Goal: Task Accomplishment & Management: Use online tool/utility

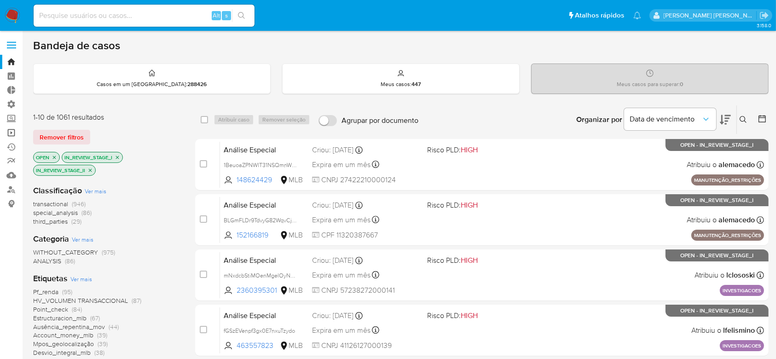
click at [10, 133] on link "Operações em massa" at bounding box center [55, 133] width 110 height 14
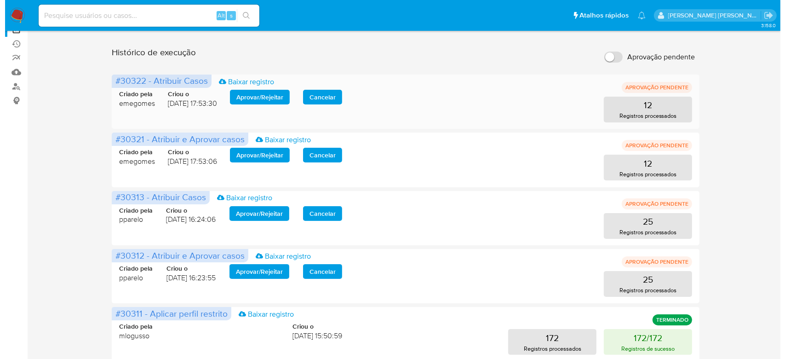
scroll to position [122, 0]
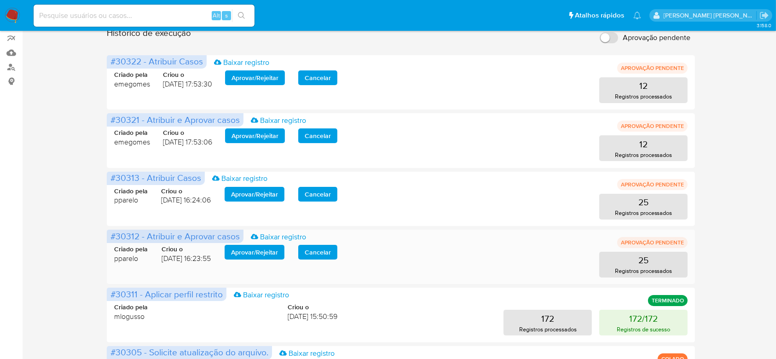
click at [242, 259] on span "Aprovar / Rejeitar" at bounding box center [254, 252] width 47 height 13
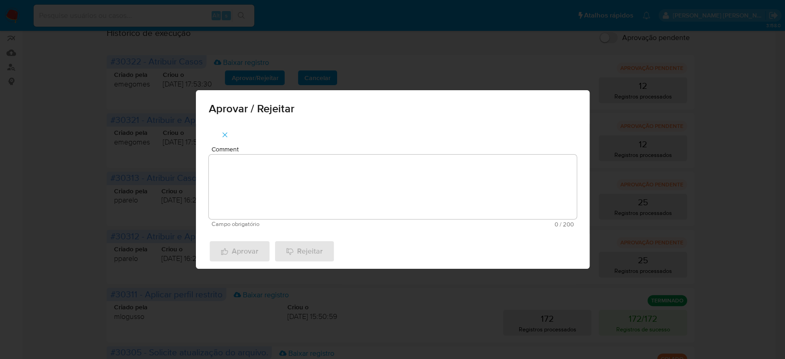
click at [305, 200] on textarea "Comment" at bounding box center [393, 187] width 368 height 64
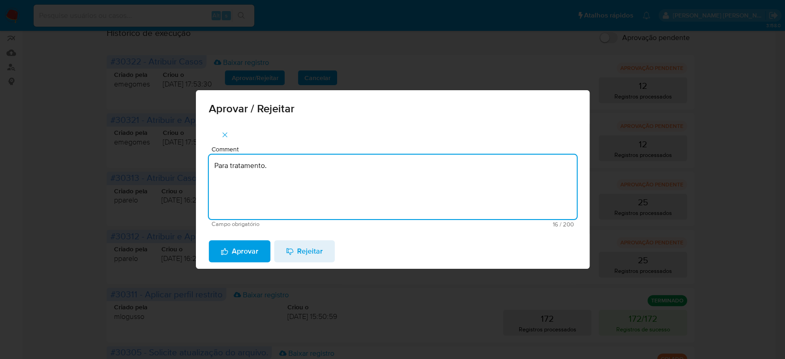
drag, startPoint x: 284, startPoint y: 167, endPoint x: 151, endPoint y: 159, distance: 133.7
click at [149, 159] on div "Aprovar / Rejeitar Comment Para tratamento. Campo obrigatório 16 / 200 184 cara…" at bounding box center [392, 179] width 785 height 359
click at [294, 197] on textarea "Para tratamento." at bounding box center [393, 187] width 368 height 64
type textarea "Para tratamento."
click at [244, 252] on span "Aprovar" at bounding box center [240, 251] width 38 height 20
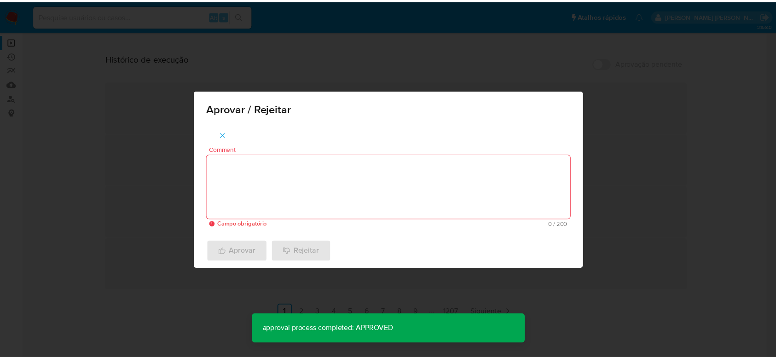
scroll to position [92, 0]
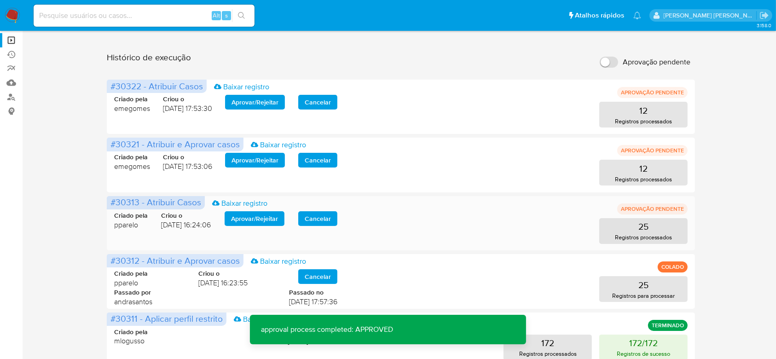
click at [259, 219] on span "Aprovar / Rejeitar" at bounding box center [254, 218] width 47 height 13
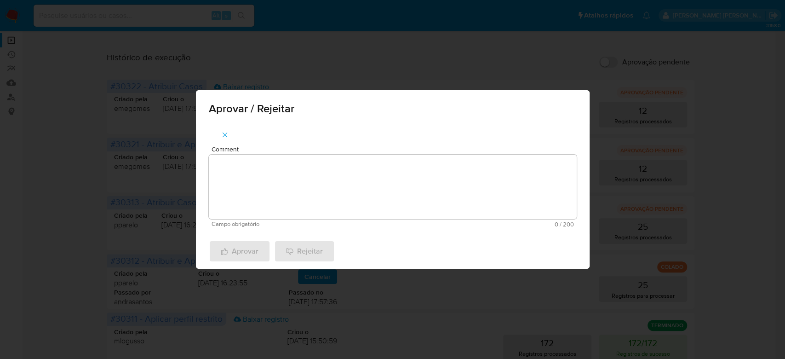
click at [262, 202] on textarea "Comment" at bounding box center [393, 187] width 368 height 64
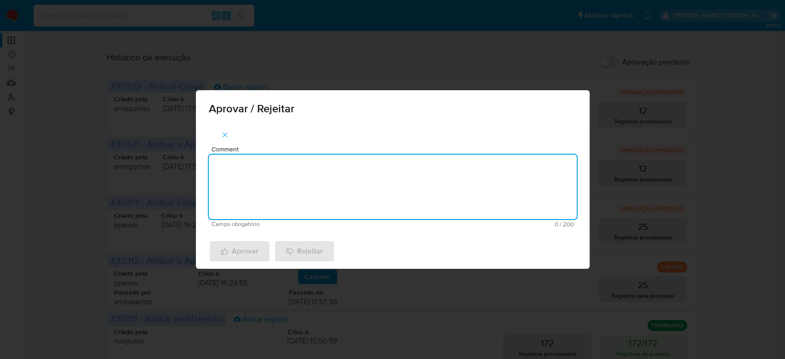
paste textarea "Para tratamento."
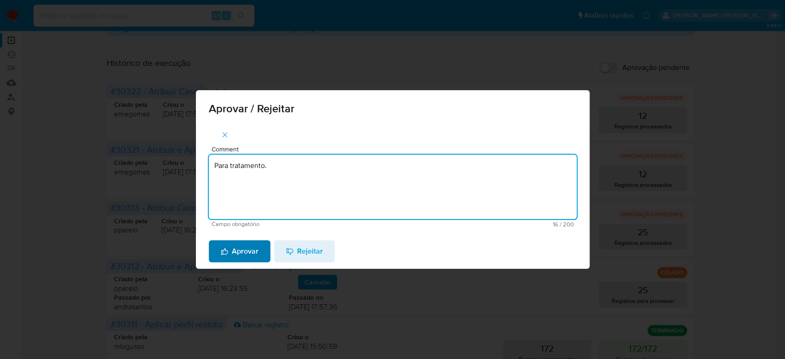
type textarea "Para tratamento."
click at [240, 248] on span "Aprovar" at bounding box center [240, 251] width 38 height 20
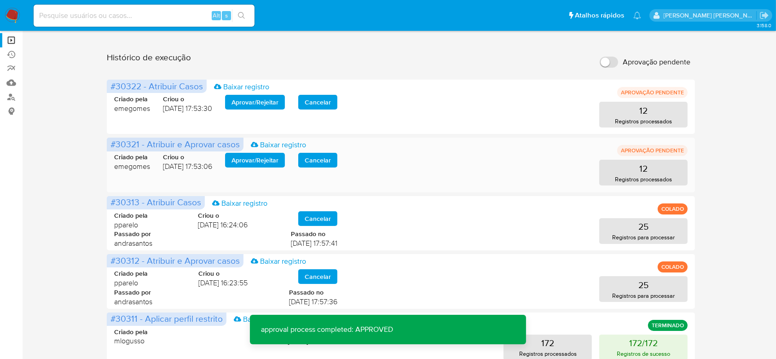
click at [254, 160] on span "Aprovar / Rejeitar" at bounding box center [254, 160] width 47 height 13
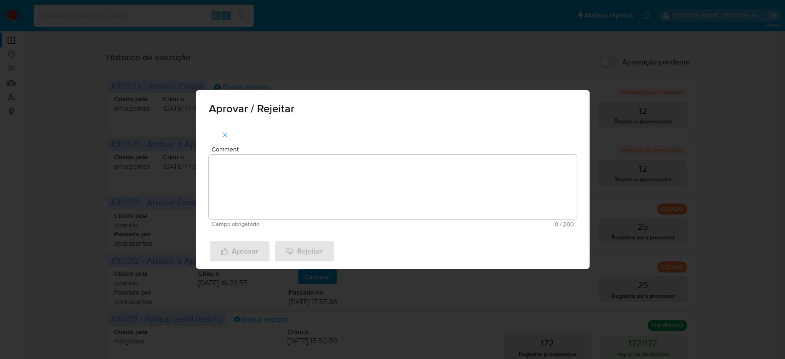
click at [257, 185] on textarea "Comment" at bounding box center [393, 187] width 368 height 64
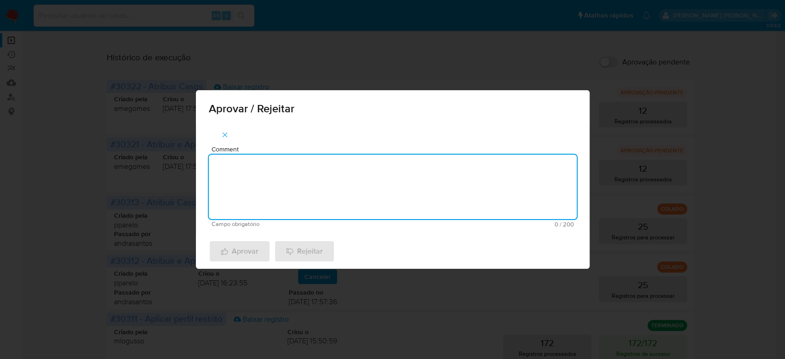
paste textarea "Para tratamento."
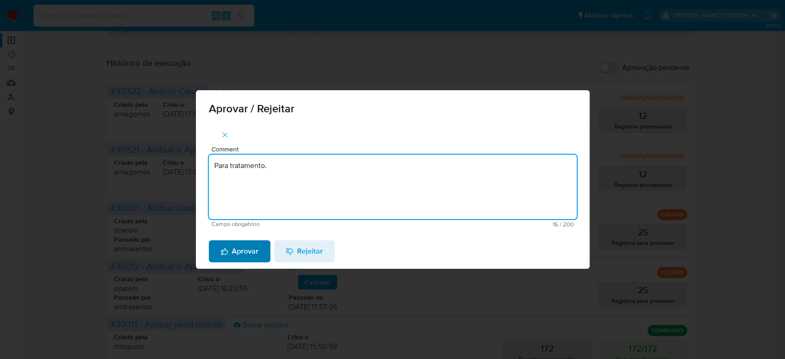
type textarea "Para tratamento."
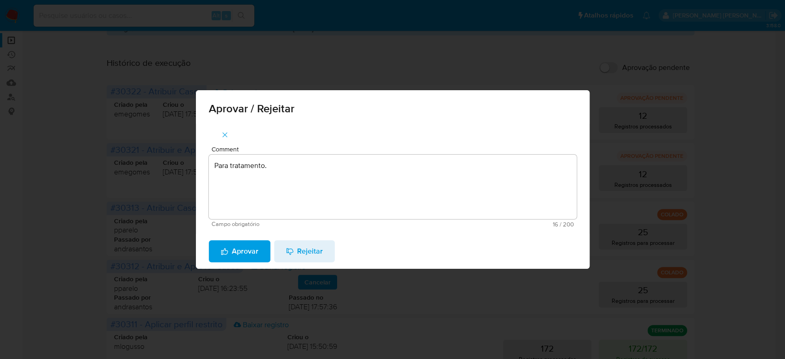
click at [237, 246] on span "Aprovar" at bounding box center [240, 251] width 38 height 20
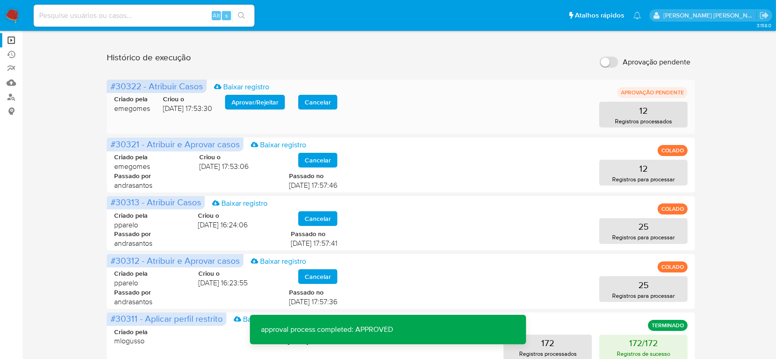
click at [247, 103] on span "Aprovar / Rejeitar" at bounding box center [254, 102] width 47 height 13
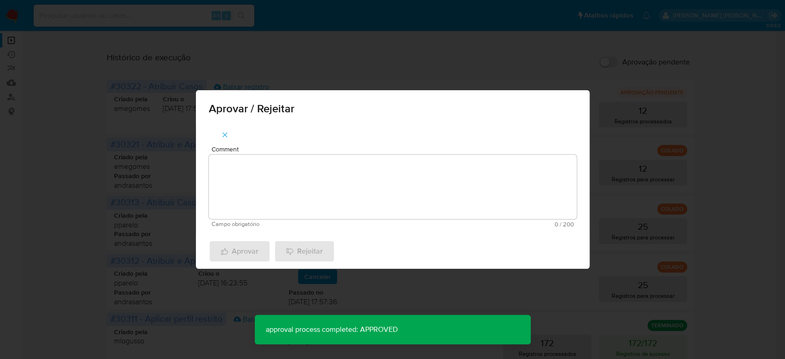
click at [250, 169] on textarea "Comment" at bounding box center [393, 187] width 368 height 64
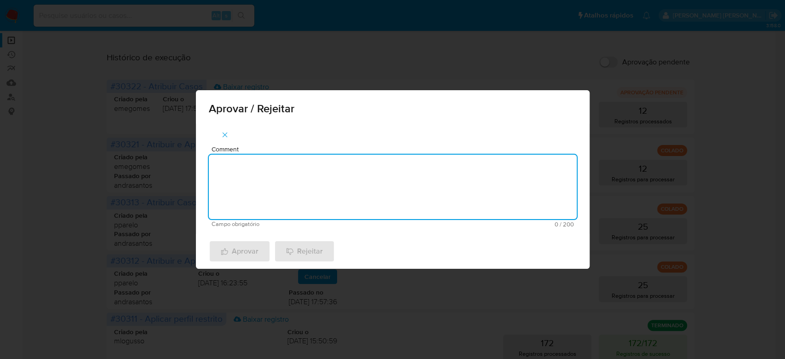
paste textarea "Para tratamento."
type textarea "Para tratamento."
click at [234, 252] on span "Aprovar" at bounding box center [240, 251] width 38 height 20
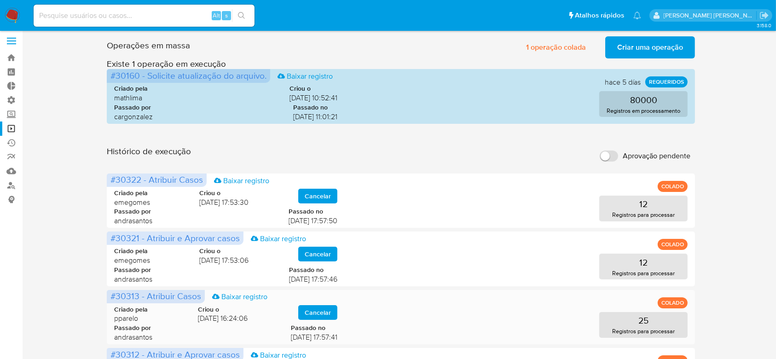
scroll to position [0, 0]
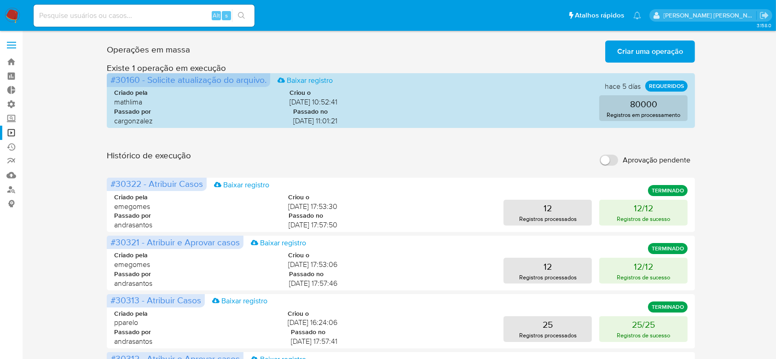
click at [159, 17] on input at bounding box center [144, 16] width 221 height 12
paste input "uhaiERLPTwKIAQSBdy0g0uDg"
type input "uhaiERLPTwKIAQSBdy0g0uDg"
click at [239, 14] on icon "search-icon" at bounding box center [241, 15] width 7 height 7
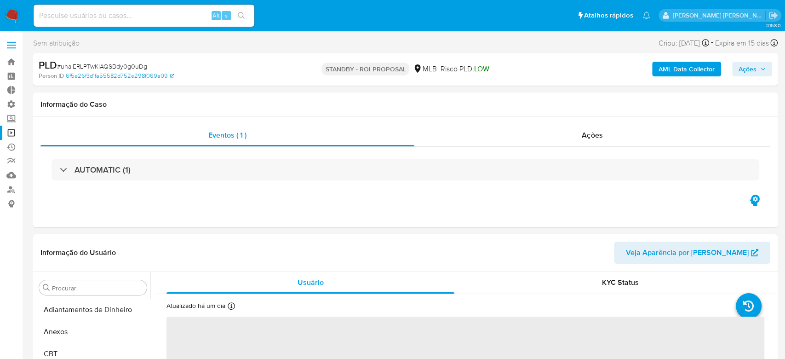
select select "10"
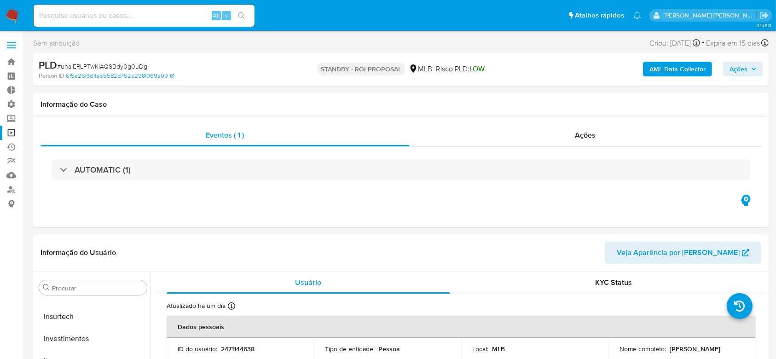
scroll to position [433, 0]
click at [140, 16] on input at bounding box center [144, 16] width 221 height 12
paste input "Para tratamento."
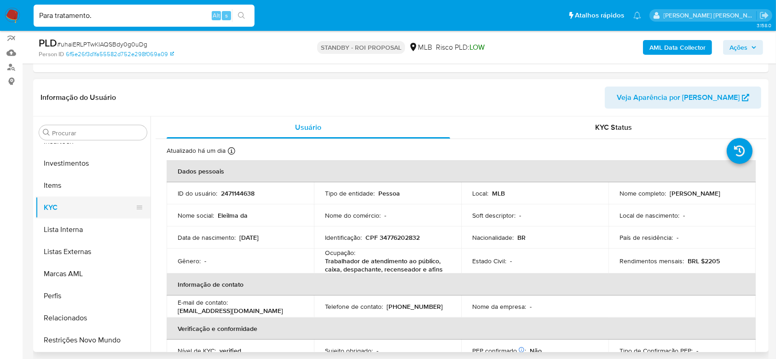
scroll to position [126, 0]
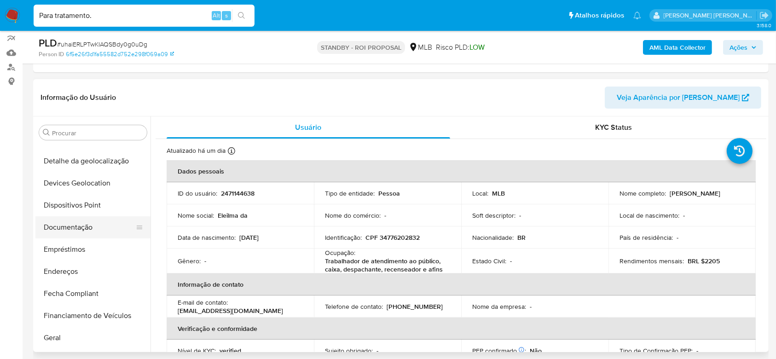
click at [75, 226] on button "Documentação" at bounding box center [89, 227] width 108 height 22
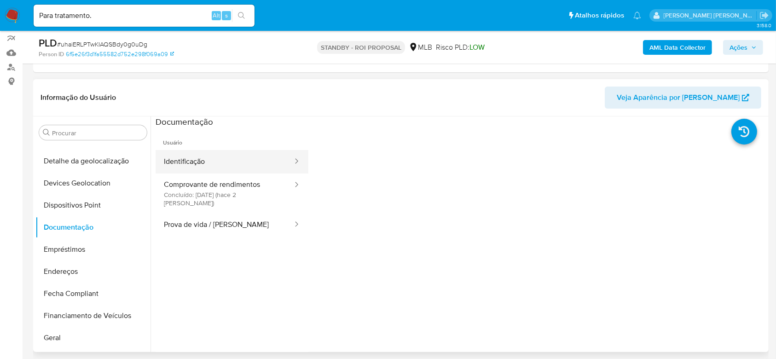
click at [203, 159] on button "Identificação" at bounding box center [225, 161] width 138 height 23
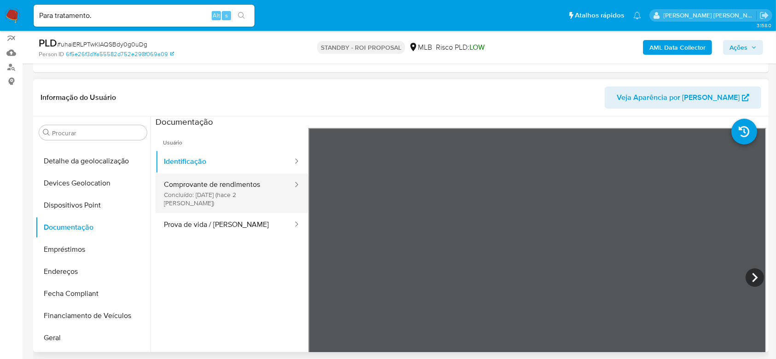
click at [216, 192] on button "Comprovante de rendimentos Concluído: 08/09/2025 (hace 2 días)" at bounding box center [225, 193] width 138 height 40
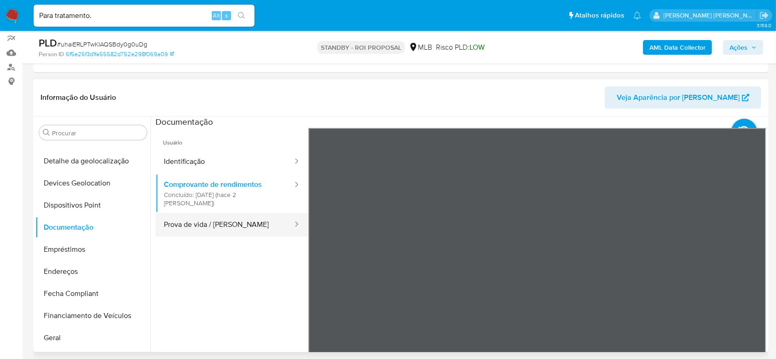
click at [231, 215] on button "Prova de vida / [PERSON_NAME]" at bounding box center [225, 224] width 138 height 23
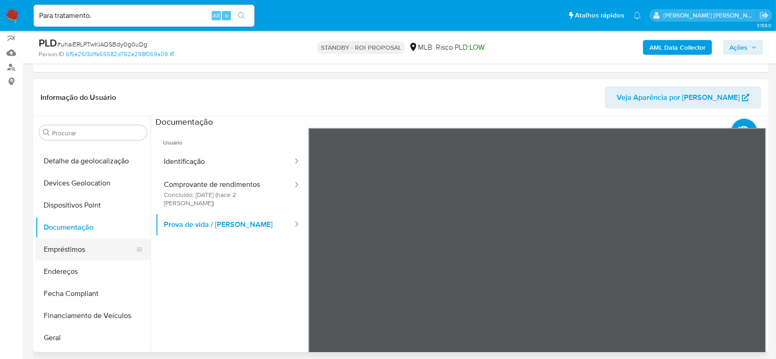
scroll to position [188, 0]
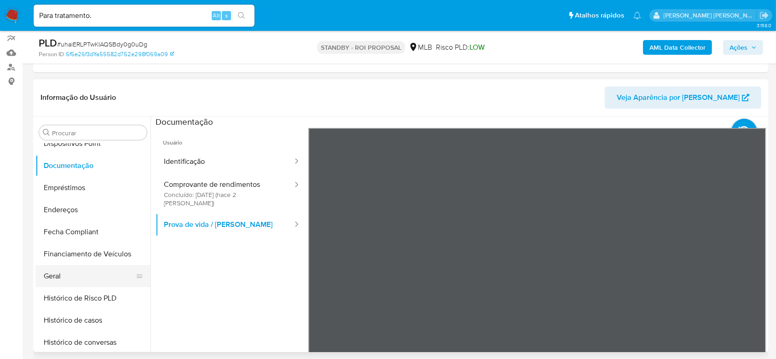
click at [75, 278] on button "Geral" at bounding box center [89, 276] width 108 height 22
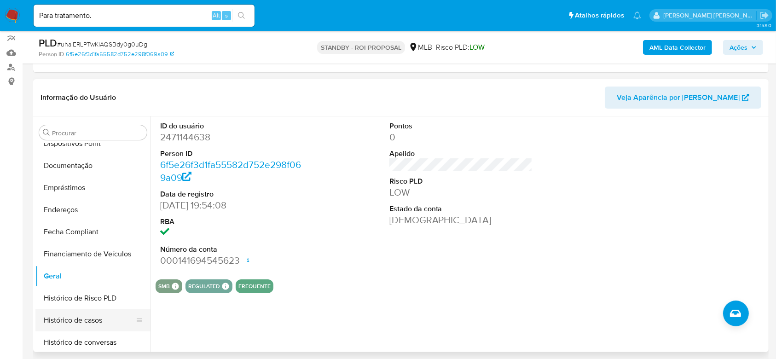
click at [87, 317] on button "Histórico de casos" at bounding box center [89, 320] width 108 height 22
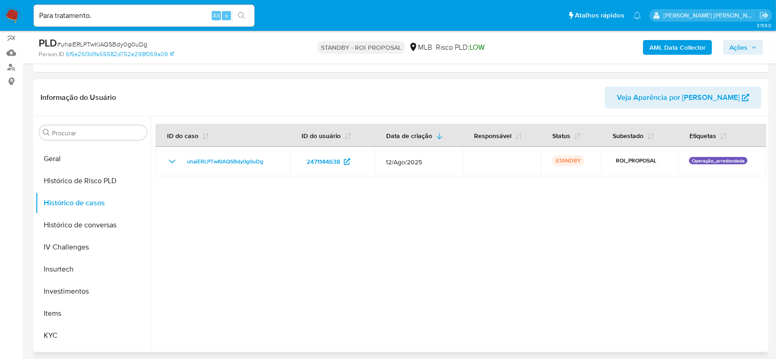
scroll to position [310, 0]
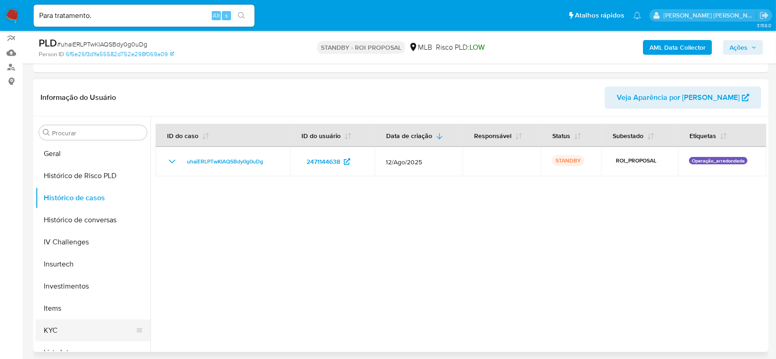
click at [76, 328] on button "KYC" at bounding box center [89, 330] width 108 height 22
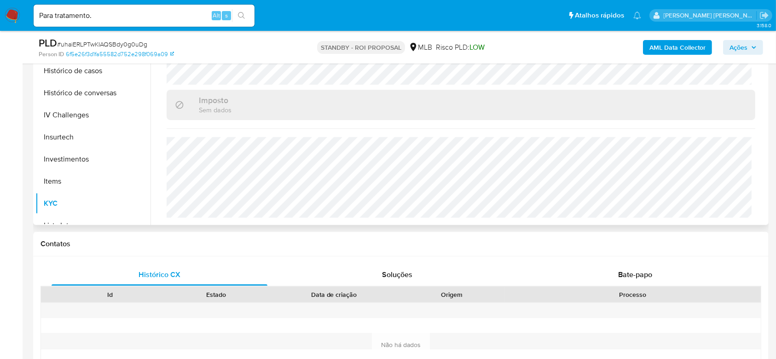
scroll to position [277, 0]
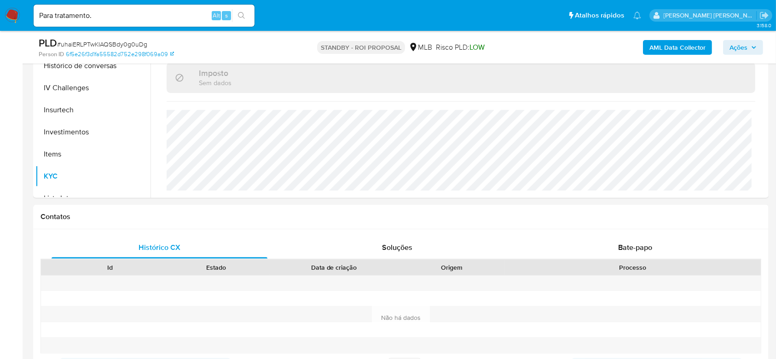
click at [135, 17] on input "Para tratamento." at bounding box center [144, 16] width 221 height 12
drag, startPoint x: 123, startPoint y: 16, endPoint x: 45, endPoint y: 6, distance: 78.5
click at [45, 6] on div "Para tratamento. Alt s" at bounding box center [144, 16] width 221 height 22
click at [112, 14] on input "Para tratamento." at bounding box center [144, 16] width 221 height 12
drag, startPoint x: 103, startPoint y: 14, endPoint x: 0, endPoint y: -7, distance: 104.9
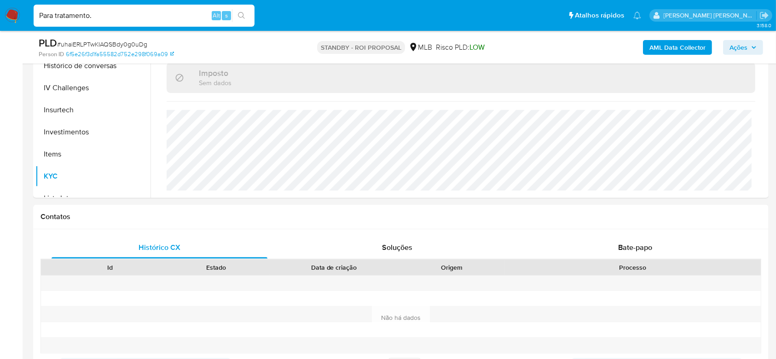
paste input "Blc90VXNsL7h6ucLzRDS7loA"
type input "Blc90VXNsL7h6ucLzRDS7loA"
click at [242, 18] on icon "search-icon" at bounding box center [241, 15] width 7 height 7
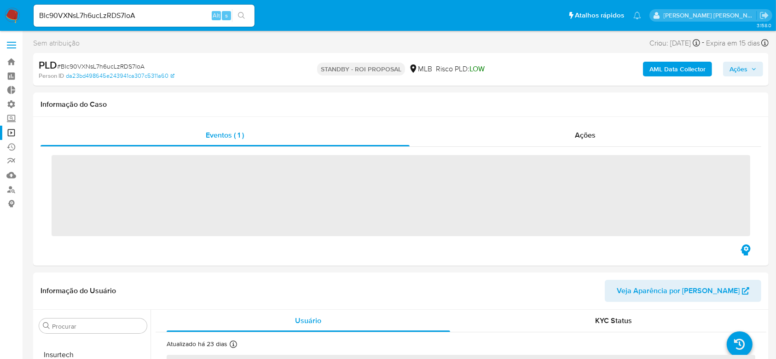
scroll to position [433, 0]
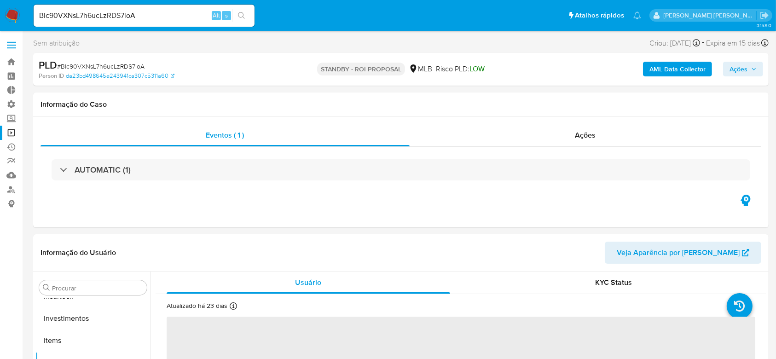
select select "10"
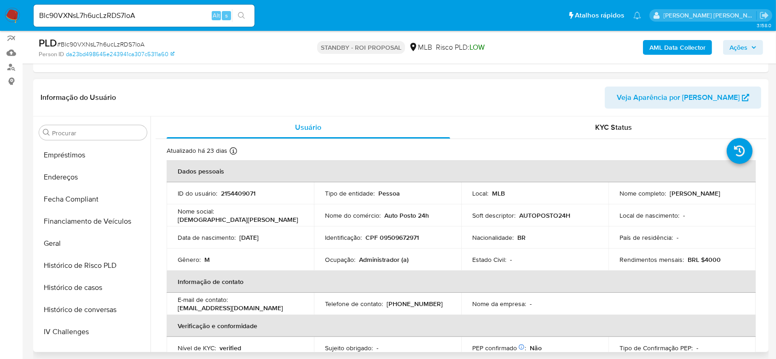
scroll to position [188, 0]
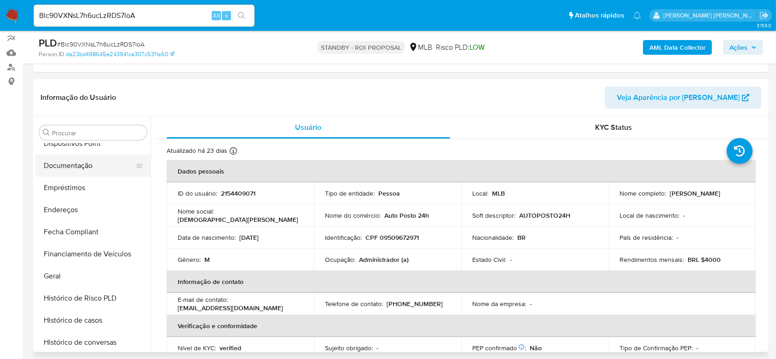
click at [70, 162] on button "Documentação" at bounding box center [89, 166] width 108 height 22
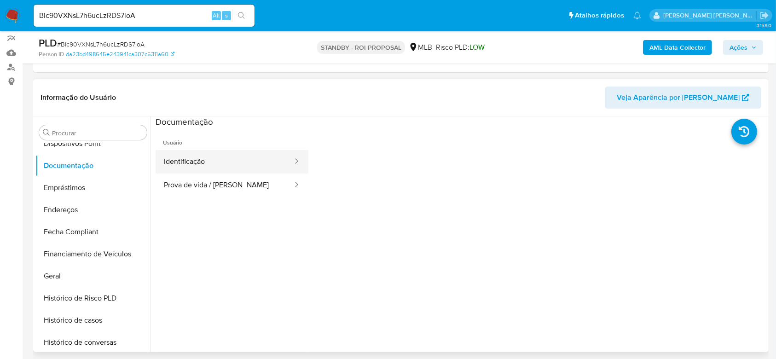
click at [214, 159] on button "Identificação" at bounding box center [225, 161] width 138 height 23
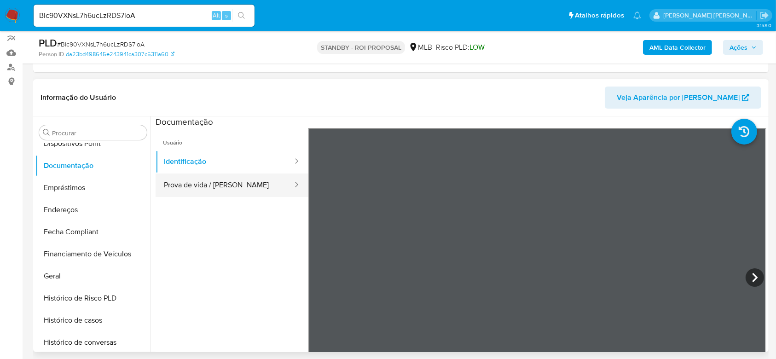
click at [194, 179] on button "Prova de vida / [PERSON_NAME]" at bounding box center [225, 184] width 138 height 23
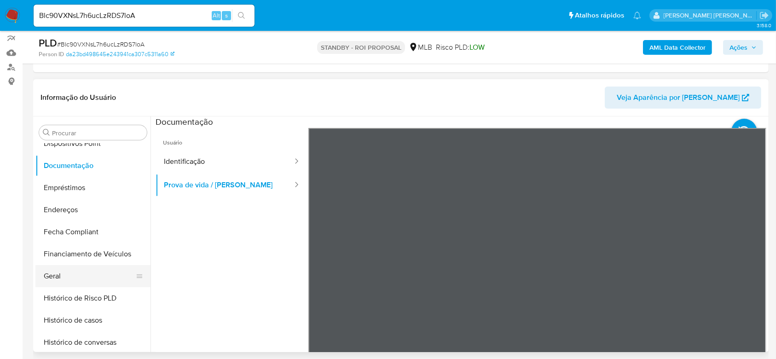
click at [77, 277] on button "Geral" at bounding box center [89, 276] width 108 height 22
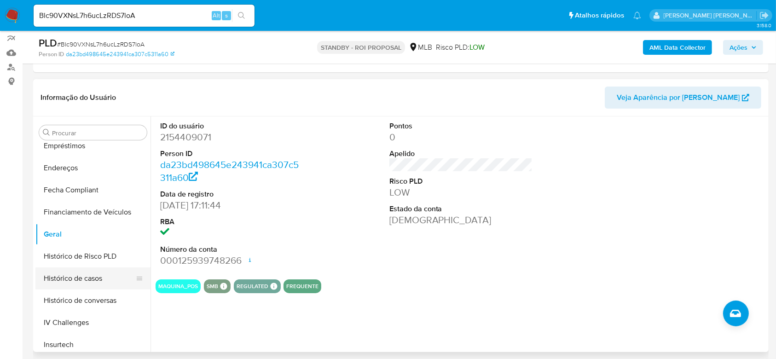
scroll to position [249, 0]
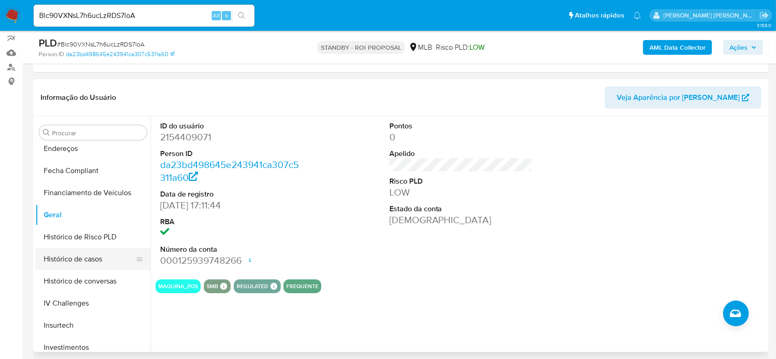
click at [70, 249] on button "Histórico de casos" at bounding box center [89, 259] width 108 height 22
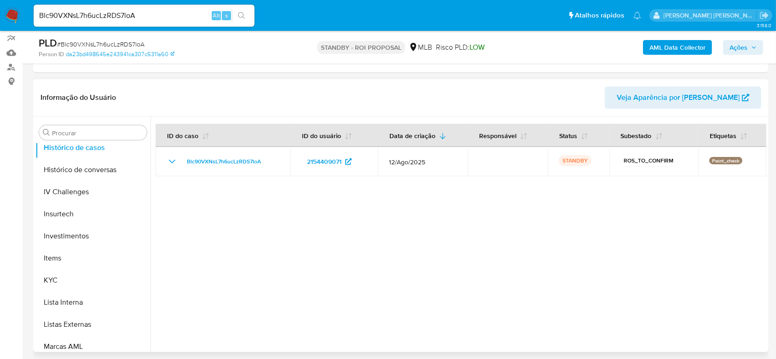
scroll to position [372, 0]
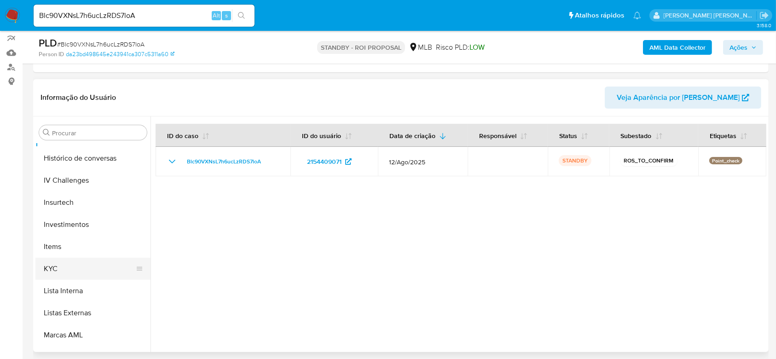
click at [87, 261] on button "KYC" at bounding box center [89, 269] width 108 height 22
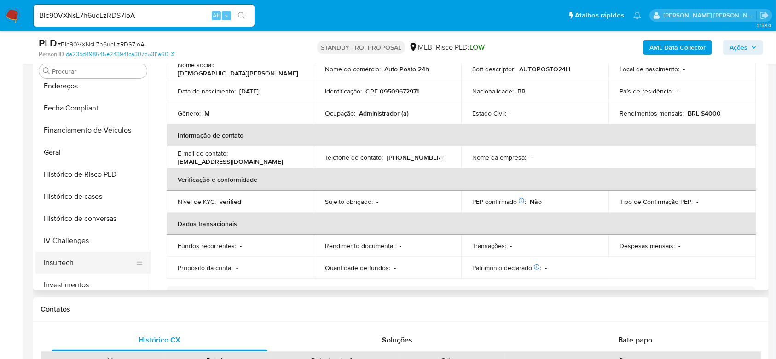
scroll to position [249, 0]
click at [79, 87] on button "Endereços" at bounding box center [89, 87] width 108 height 22
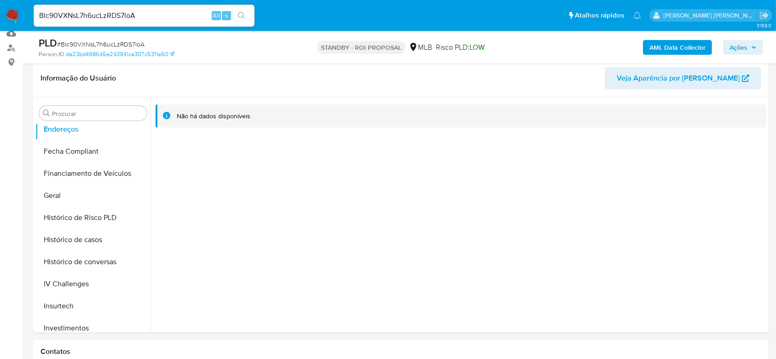
scroll to position [122, 0]
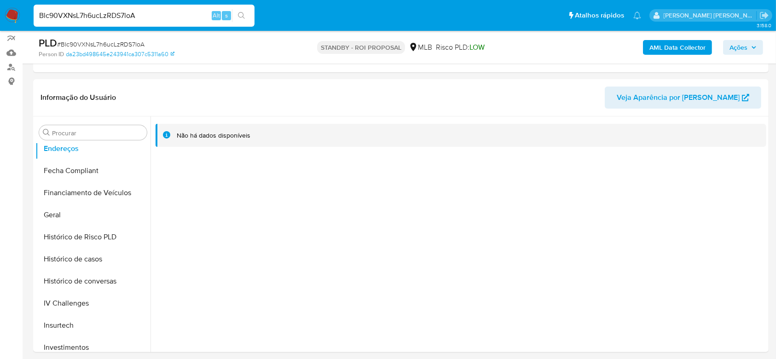
click at [117, 12] on input "Blc90VXNsL7h6ucLzRDS7loA" at bounding box center [144, 16] width 221 height 12
paste input "3ayTKm5YQyjIkdUrp21luYpr"
type input "3ayTKm5YQyjIkdUrp21luYpr"
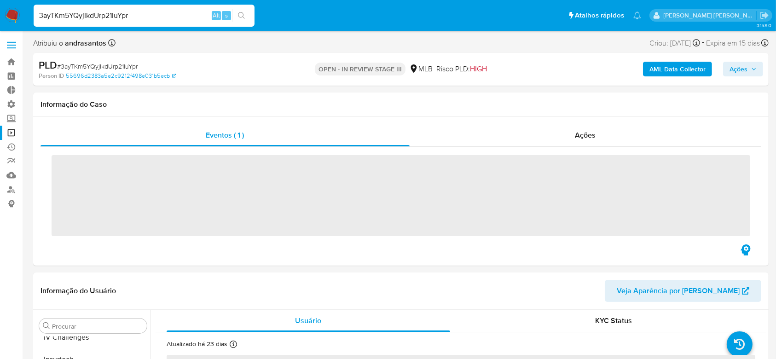
scroll to position [430, 0]
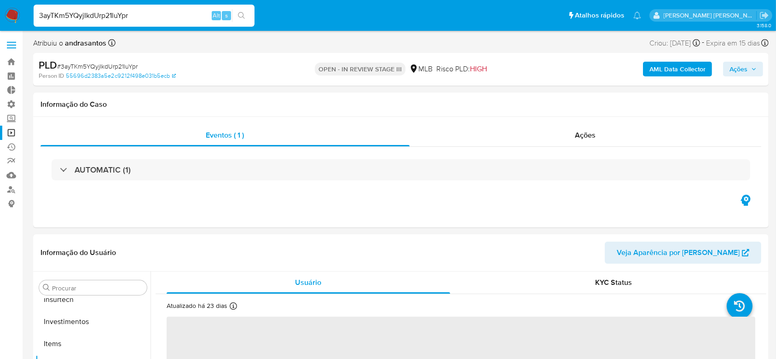
select select "10"
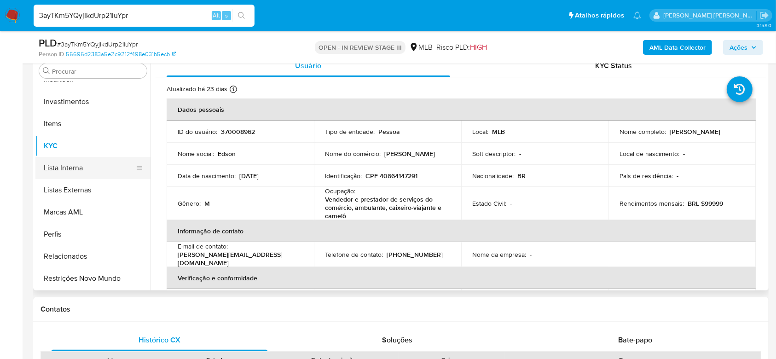
scroll to position [188, 0]
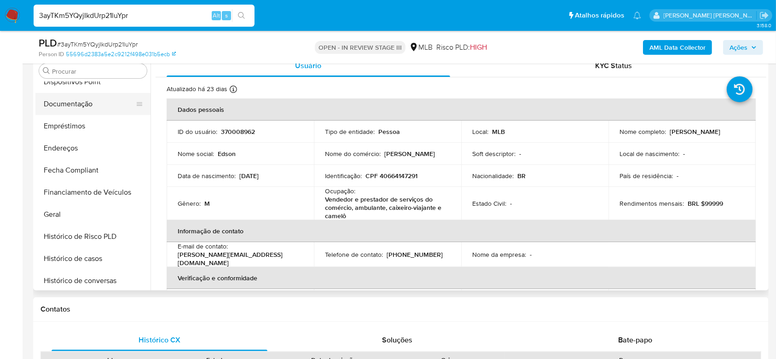
click at [85, 104] on button "Documentação" at bounding box center [89, 104] width 108 height 22
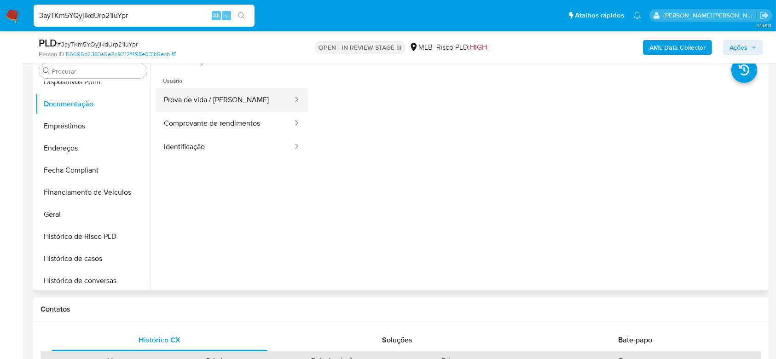
click at [218, 98] on button "Prova de vida / [PERSON_NAME]" at bounding box center [225, 99] width 138 height 23
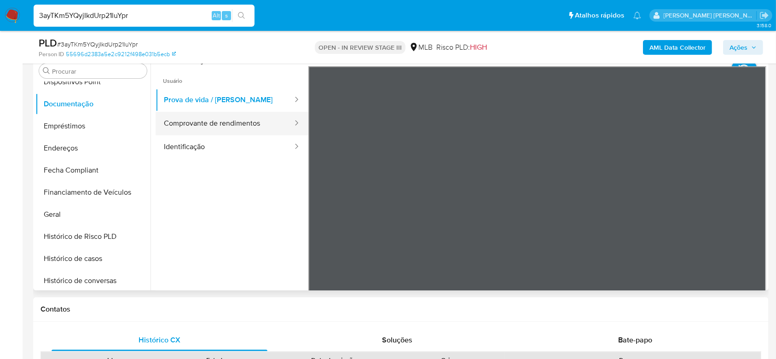
click at [235, 125] on button "Comprovante de rendimentos" at bounding box center [225, 123] width 138 height 23
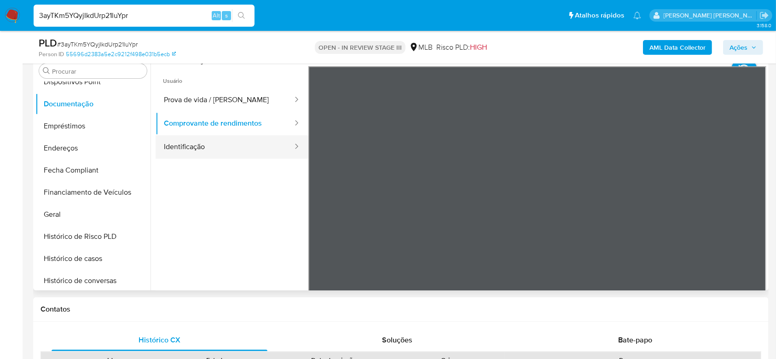
click at [197, 149] on button "Identificação" at bounding box center [225, 146] width 138 height 23
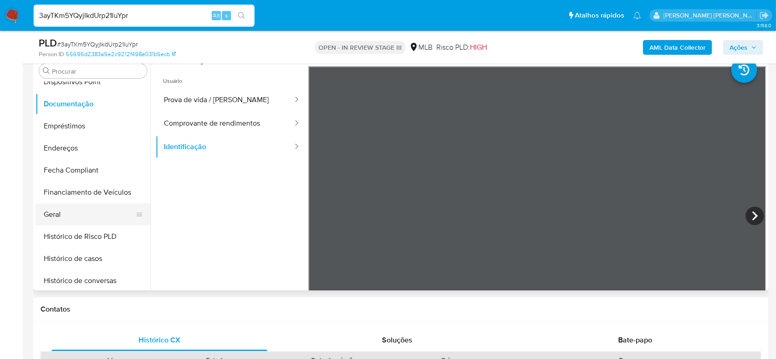
click at [72, 217] on button "Geral" at bounding box center [89, 214] width 108 height 22
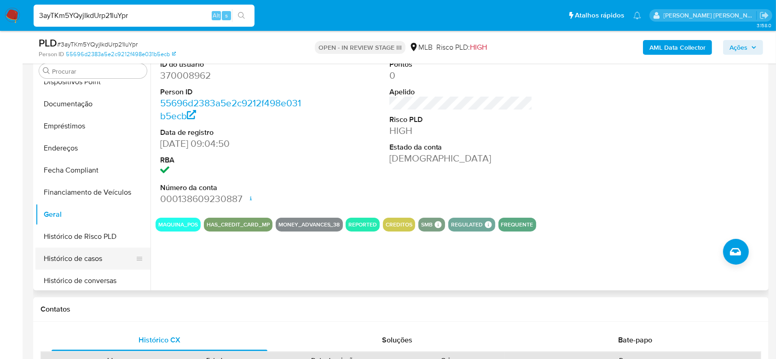
click at [86, 257] on button "Histórico de casos" at bounding box center [89, 259] width 108 height 22
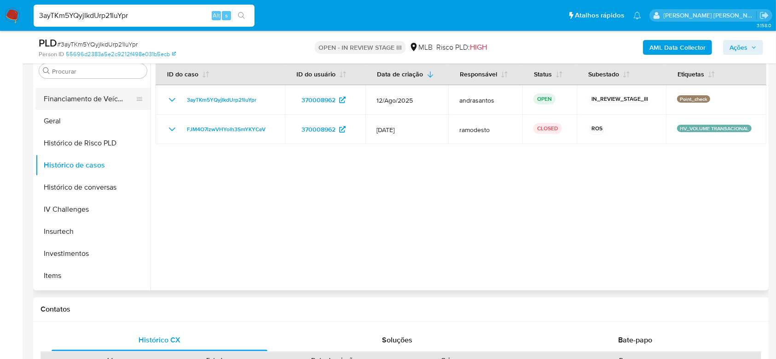
scroll to position [310, 0]
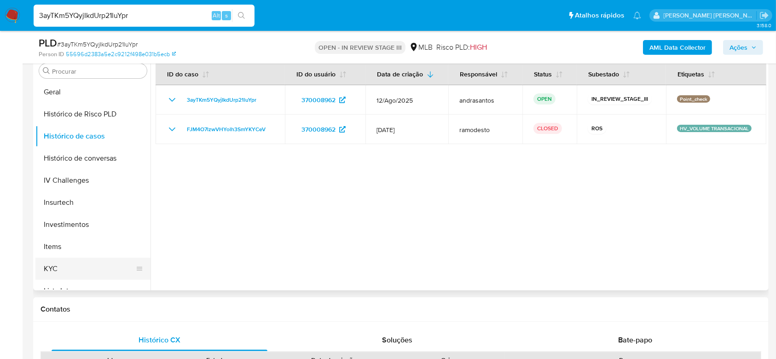
click at [87, 267] on button "KYC" at bounding box center [89, 269] width 108 height 22
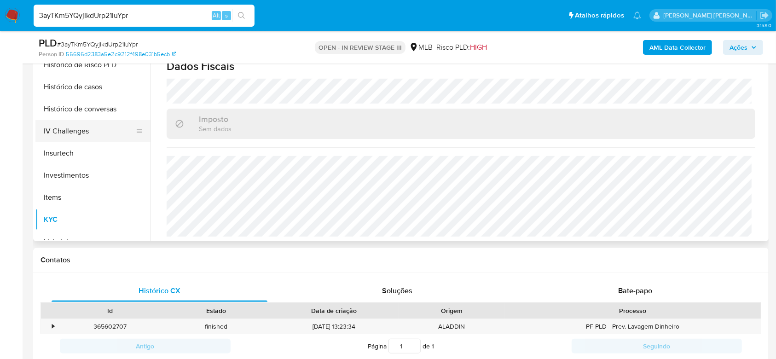
scroll to position [249, 0]
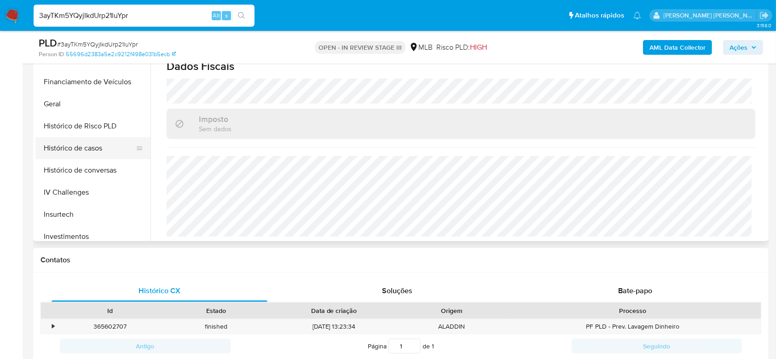
click at [81, 152] on button "Histórico de casos" at bounding box center [89, 148] width 108 height 22
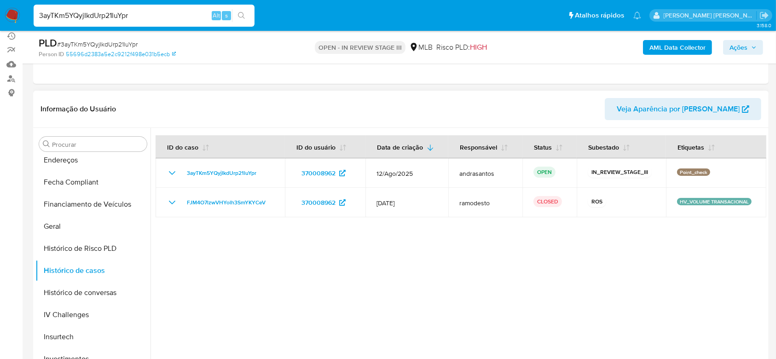
scroll to position [110, 0]
click at [97, 15] on input "3ayTKm5YQyjIkdUrp21luYpr" at bounding box center [144, 16] width 221 height 12
paste input "SFPT54R3bMvX7eMrwEDJxi7Z"
type input "SFPT54R3bMvX7eMrwEDJxi7Z"
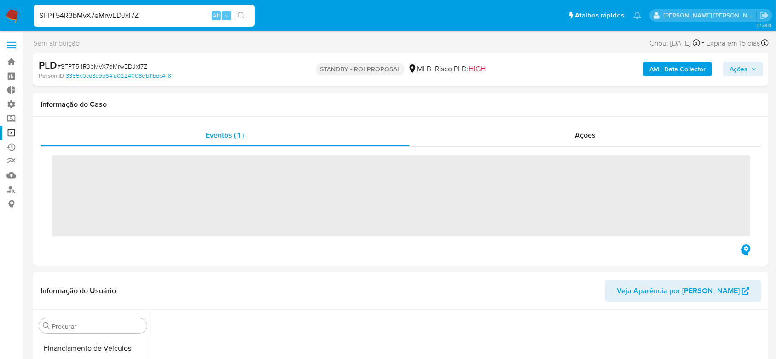
scroll to position [388, 0]
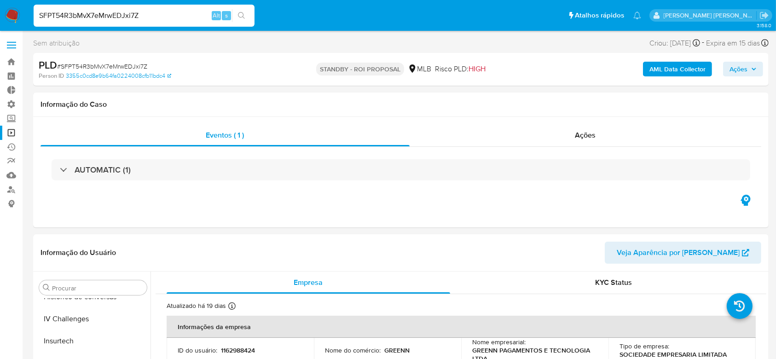
select select "10"
click at [113, 17] on input "SFPT54R3bMvX7eMrwEDJxi7Z" at bounding box center [144, 16] width 221 height 12
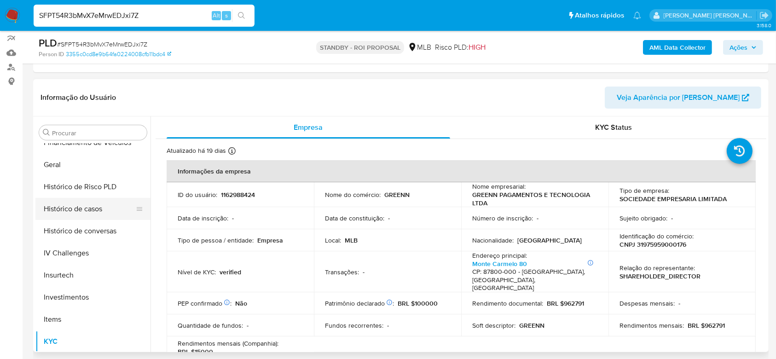
scroll to position [310, 0]
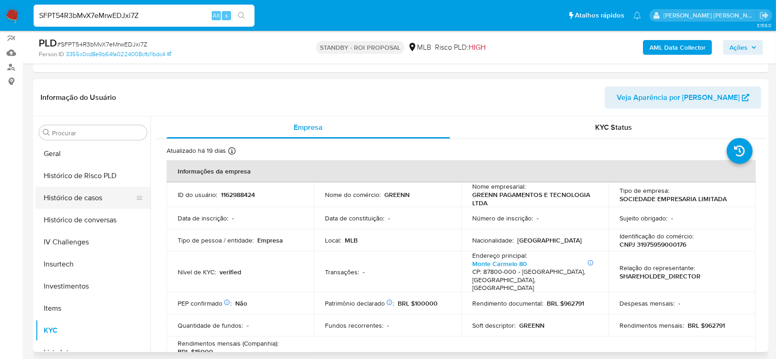
click at [87, 202] on button "Histórico de casos" at bounding box center [89, 198] width 108 height 22
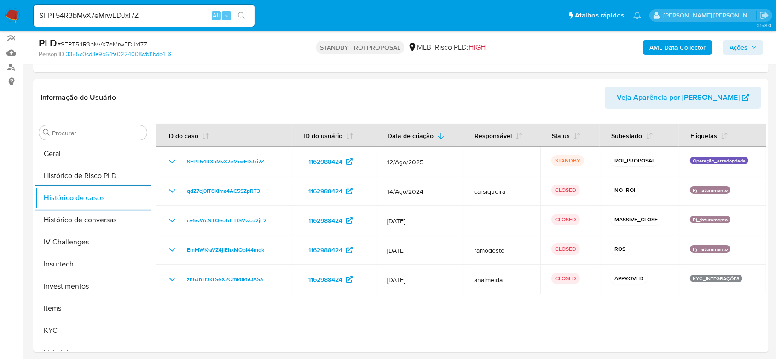
click at [104, 16] on input "SFPT54R3bMvX7eMrwEDJxi7Z" at bounding box center [144, 16] width 221 height 12
paste input "Ev5Q54RX2DKAmWMUnxs6gNmf"
type input "Ev5Q54RX2DKAmWMUnxs6gNmf"
click at [239, 12] on icon "search-icon" at bounding box center [241, 15] width 7 height 7
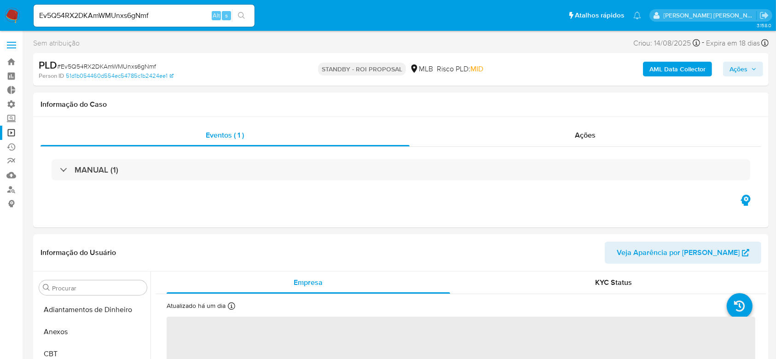
select select "10"
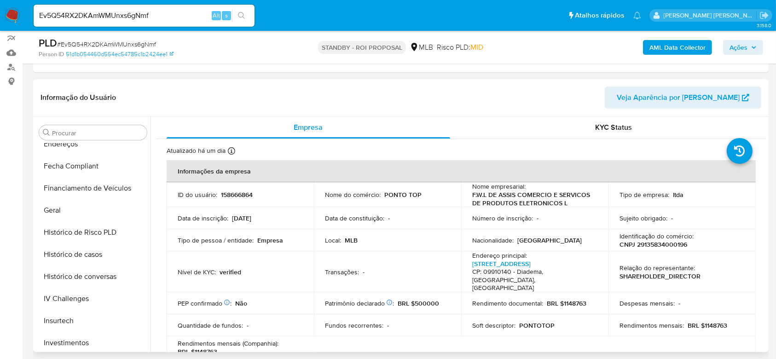
scroll to position [126, 0]
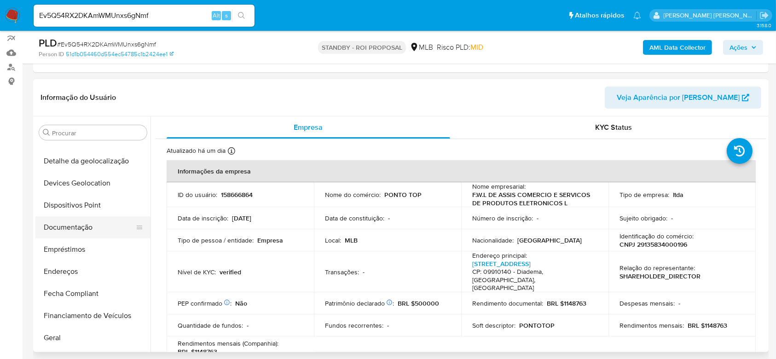
click at [77, 232] on button "Documentação" at bounding box center [89, 227] width 108 height 22
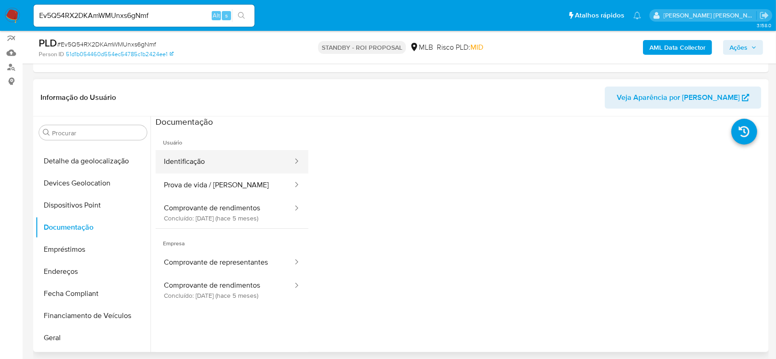
click at [209, 160] on button "Identificação" at bounding box center [225, 161] width 138 height 23
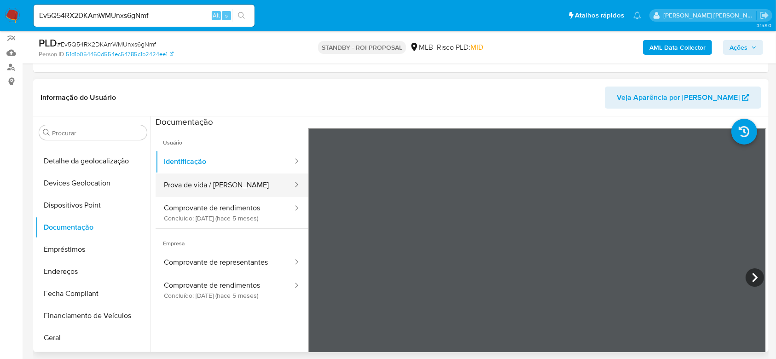
click at [221, 186] on button "Prova de vida / [PERSON_NAME]" at bounding box center [225, 184] width 138 height 23
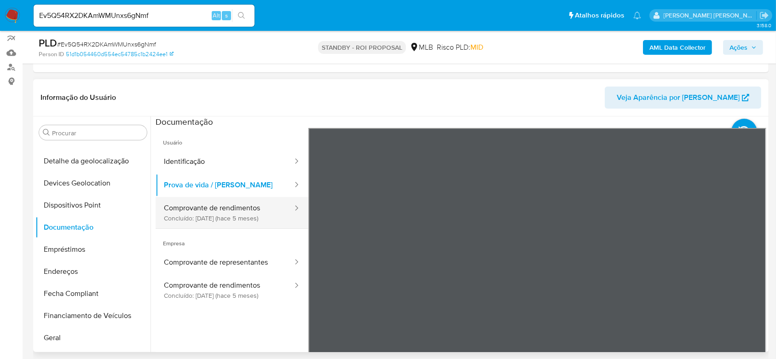
click at [212, 211] on button "Comprovante de rendimentos Concluído: 02/04/2025 (hace 5 meses)" at bounding box center [225, 212] width 138 height 31
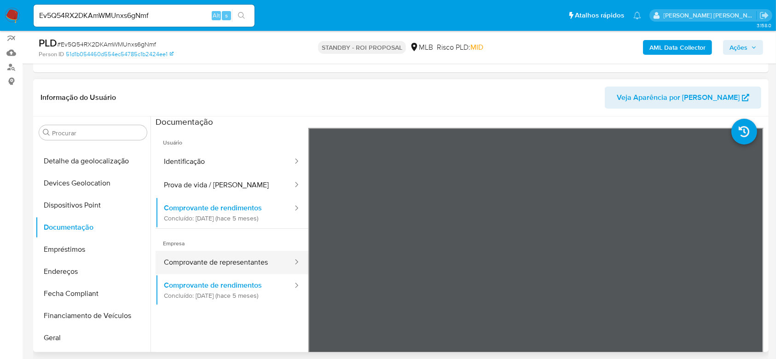
click at [212, 258] on button "Comprovante de representantes" at bounding box center [225, 262] width 138 height 23
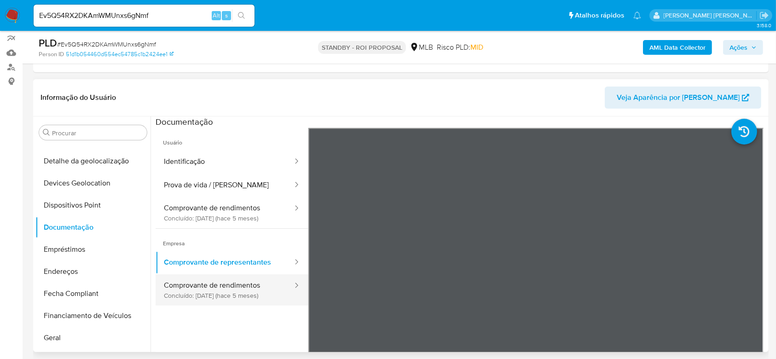
click at [223, 286] on button "Comprovante de rendimentos Concluído: 02/04/2025 (hace 5 meses)" at bounding box center [225, 289] width 138 height 31
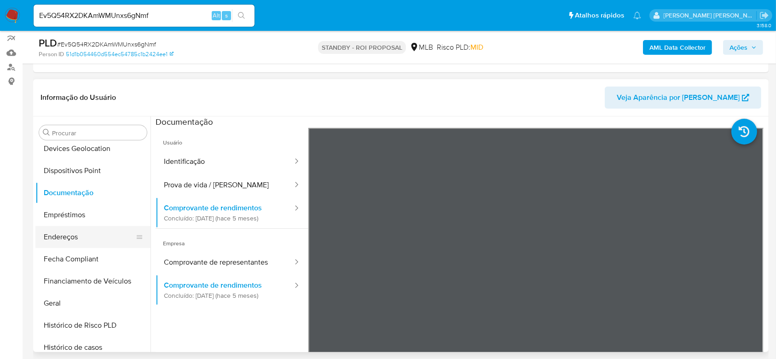
scroll to position [188, 0]
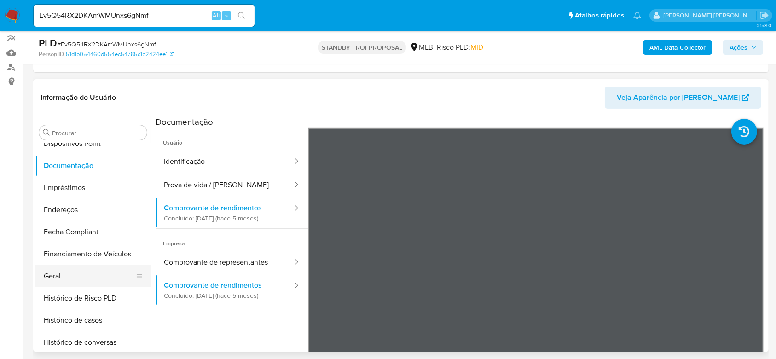
click at [69, 272] on button "Geral" at bounding box center [89, 276] width 108 height 22
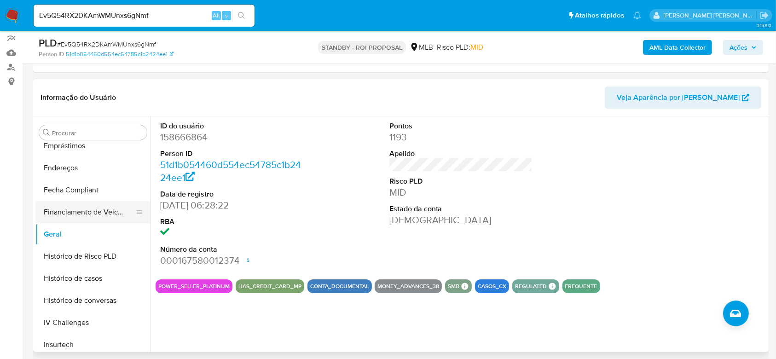
scroll to position [249, 0]
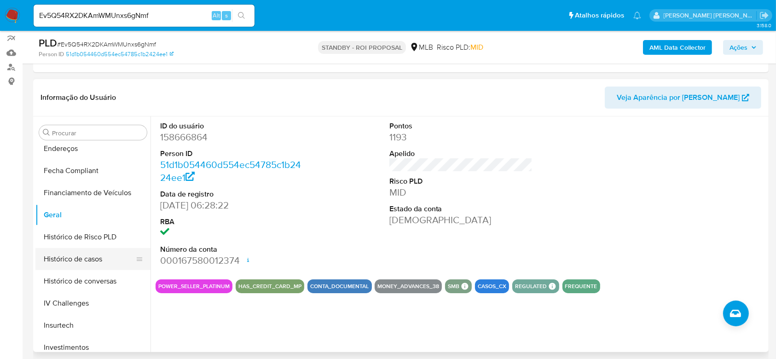
click at [85, 254] on button "Histórico de casos" at bounding box center [89, 259] width 108 height 22
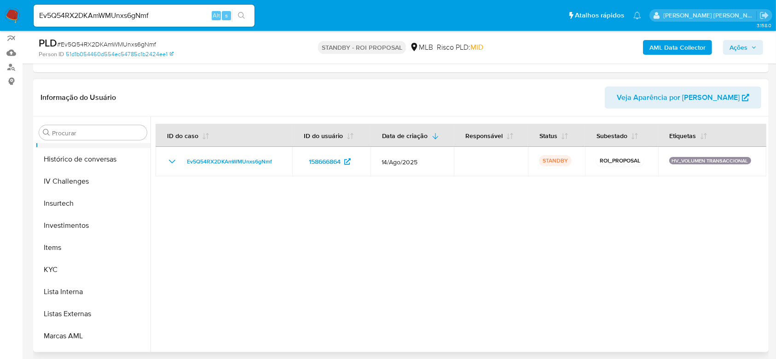
scroll to position [372, 0]
click at [69, 267] on button "KYC" at bounding box center [89, 269] width 108 height 22
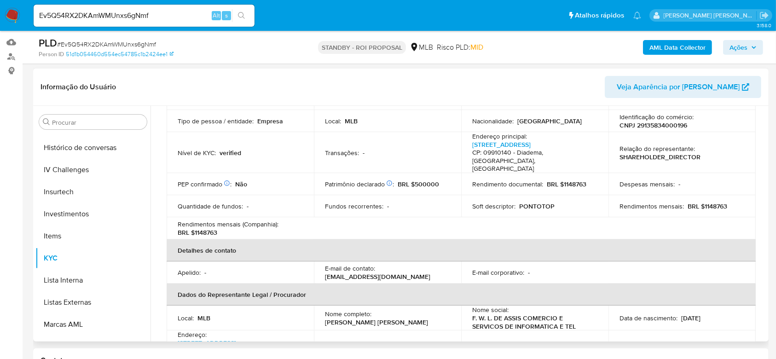
scroll to position [0, 0]
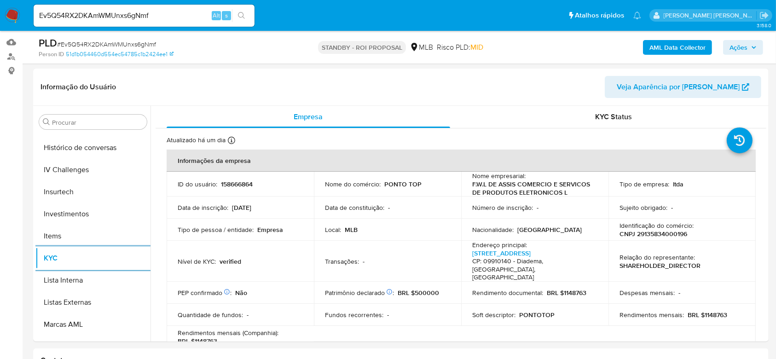
click at [129, 17] on input "Ev5Q54RX2DKAmWMUnxs6gNmf" at bounding box center [144, 16] width 221 height 12
paste input "PTkVztN3rvFRkkkVXtdivgJV"
type input "PTkVztN3rvFRkkkVXtdivgJV"
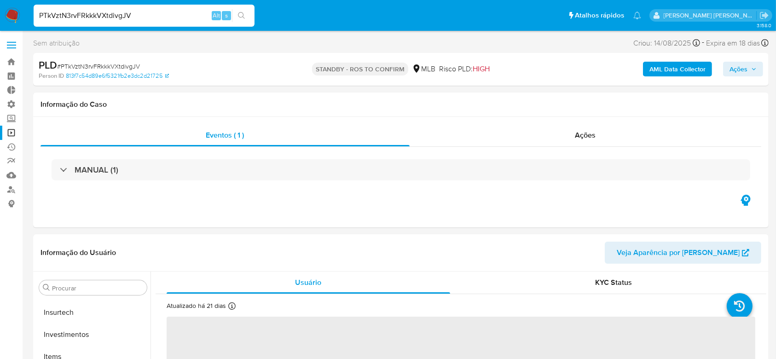
scroll to position [433, 0]
select select "10"
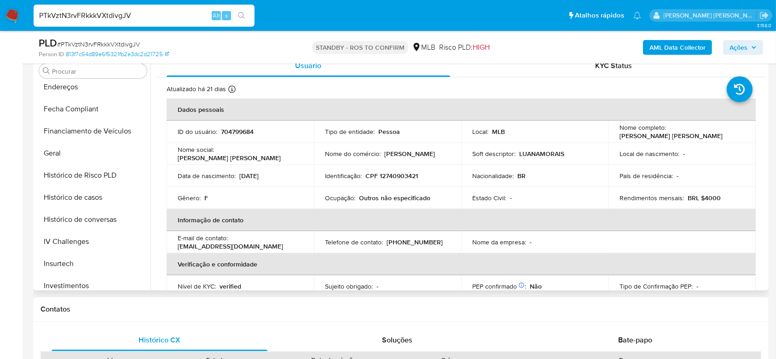
scroll to position [126, 0]
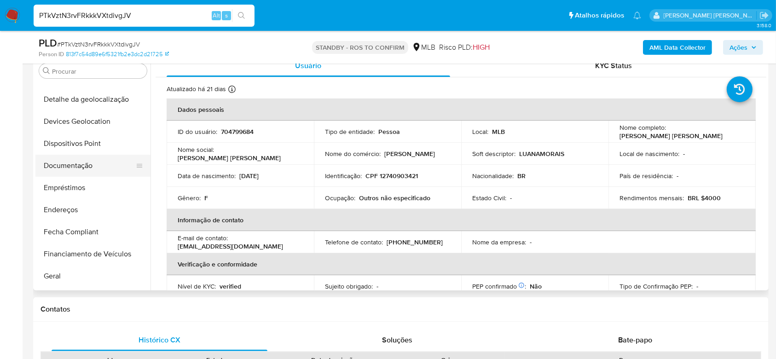
click at [82, 160] on button "Documentação" at bounding box center [89, 166] width 108 height 22
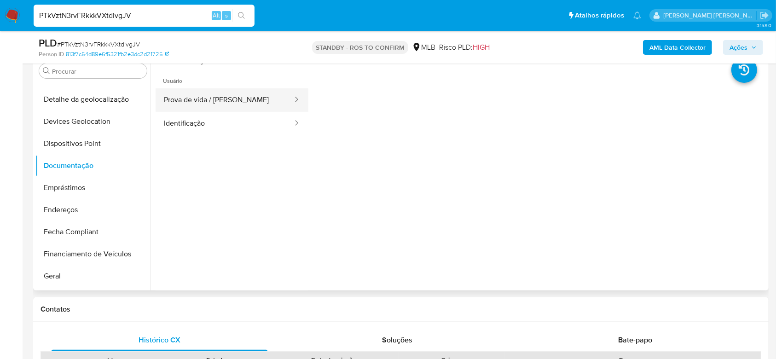
click at [215, 104] on button "Prova de vida / [PERSON_NAME]" at bounding box center [225, 99] width 138 height 23
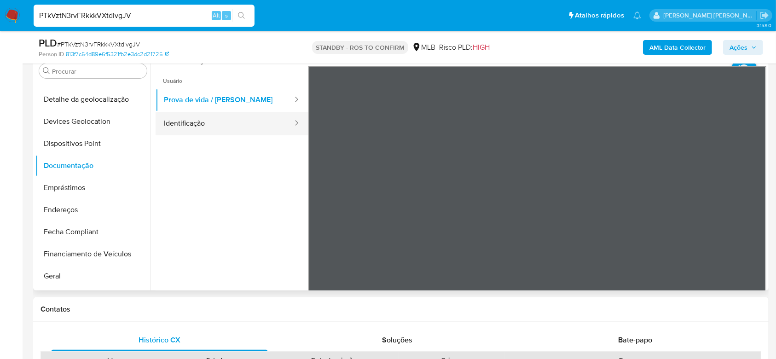
click at [201, 126] on button "Identificação" at bounding box center [225, 123] width 138 height 23
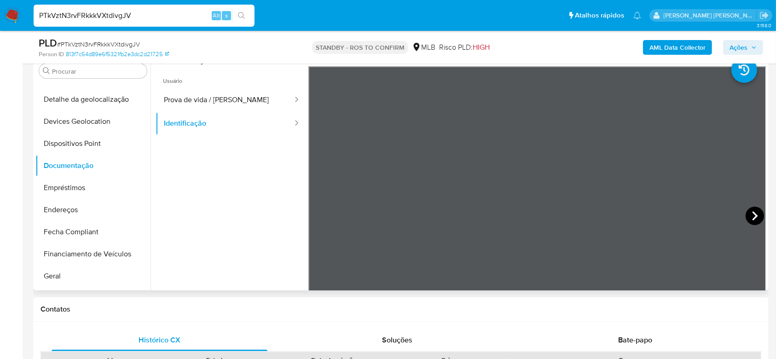
click at [750, 215] on icon at bounding box center [754, 216] width 18 height 18
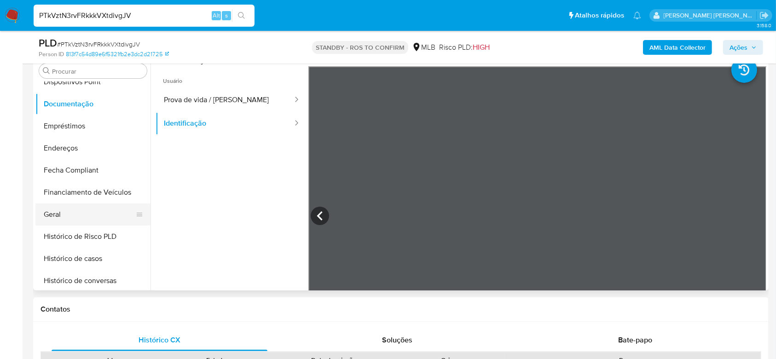
click at [81, 219] on button "Geral" at bounding box center [89, 214] width 108 height 22
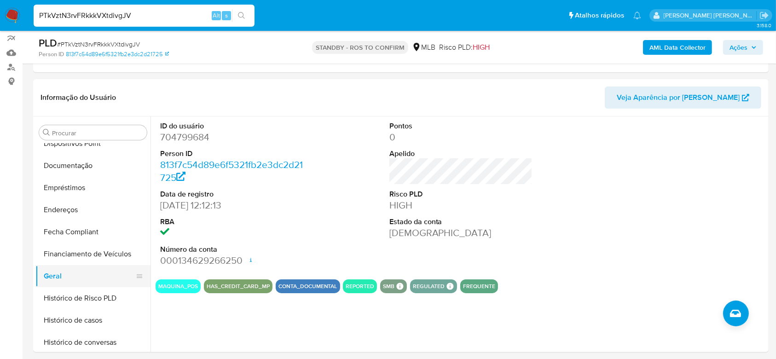
scroll to position [249, 0]
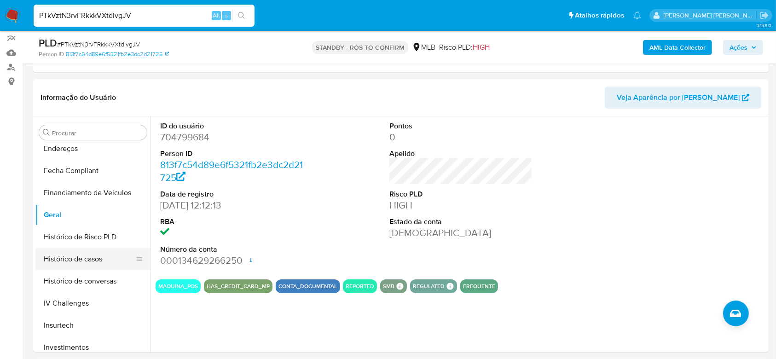
click at [85, 253] on button "Histórico de casos" at bounding box center [89, 259] width 108 height 22
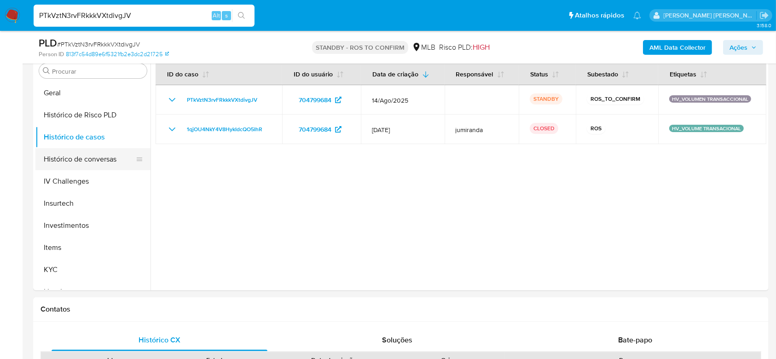
scroll to position [310, 0]
click at [74, 273] on button "KYC" at bounding box center [89, 269] width 108 height 22
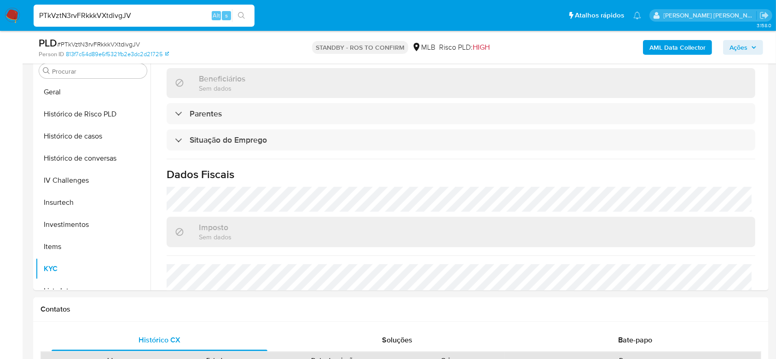
scroll to position [368, 0]
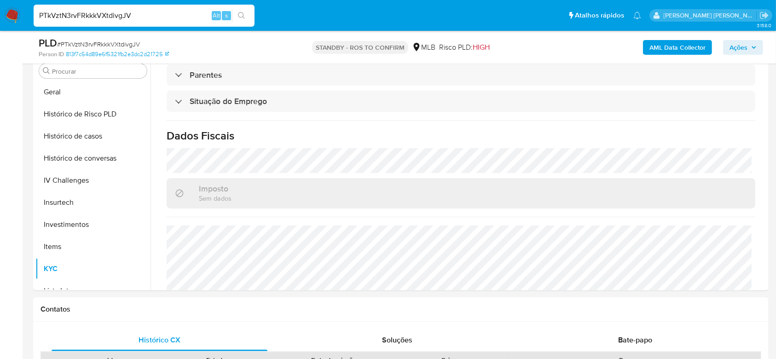
click at [117, 12] on input "PTkVztN3rvFRkkkVXtdivgJV" at bounding box center [144, 16] width 221 height 12
click at [116, 12] on input "PTkVztN3rvFRkkkVXtdivgJV" at bounding box center [144, 16] width 221 height 12
paste input "JTdwelbKPSJGT50COWhIt6PU"
type input "JTdwelbKPSJGT50COWhIt6PU"
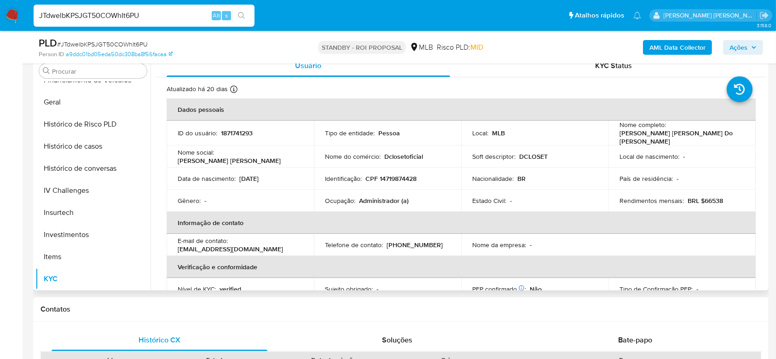
scroll to position [188, 0]
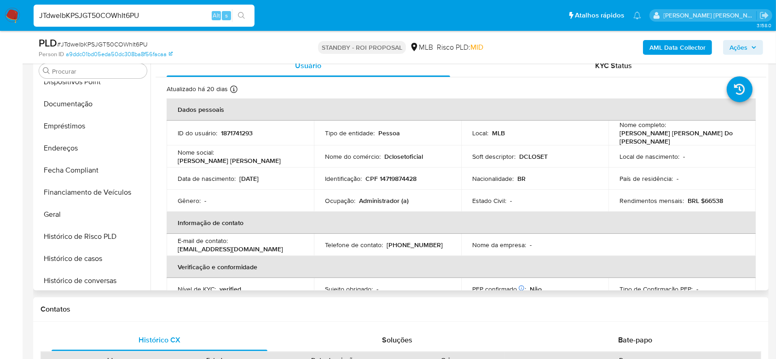
select select "10"
click at [80, 107] on button "Documentação" at bounding box center [89, 104] width 108 height 22
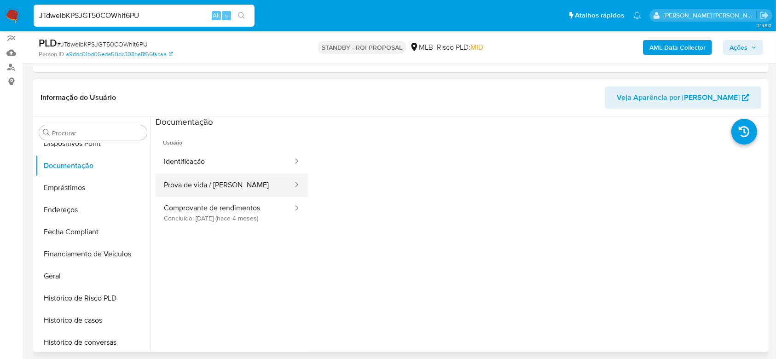
scroll to position [61, 0]
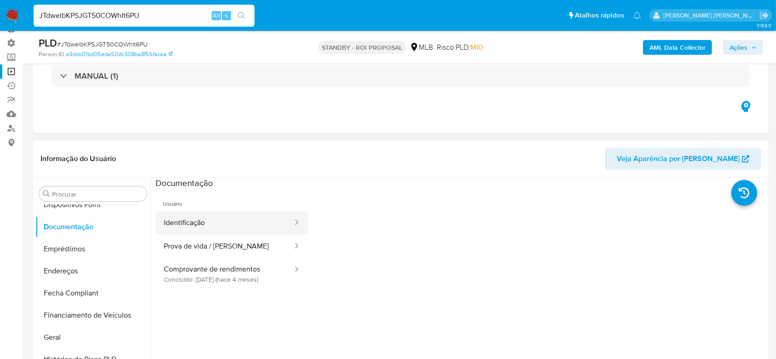
click at [187, 225] on button "Identificação" at bounding box center [225, 222] width 138 height 23
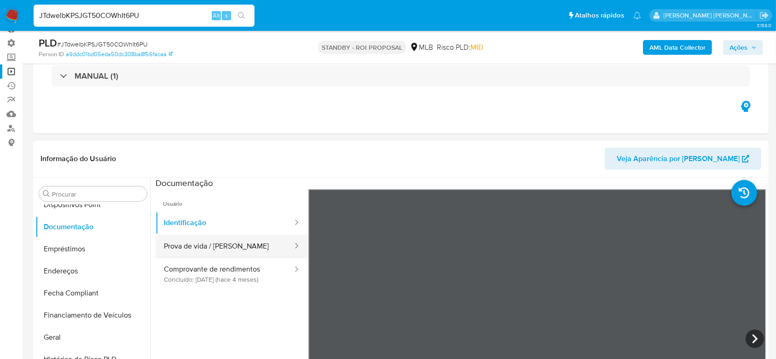
click at [200, 244] on button "Prova de vida / [PERSON_NAME]" at bounding box center [225, 246] width 138 height 23
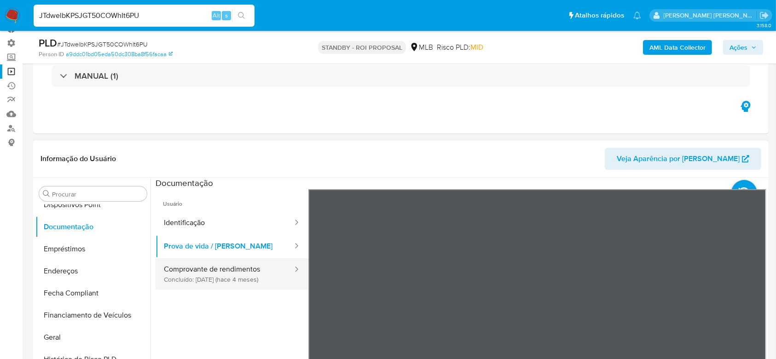
click at [216, 274] on button "Comprovante de rendimentos Concluído: 24/05/2025 (hace 4 meses)" at bounding box center [225, 273] width 138 height 31
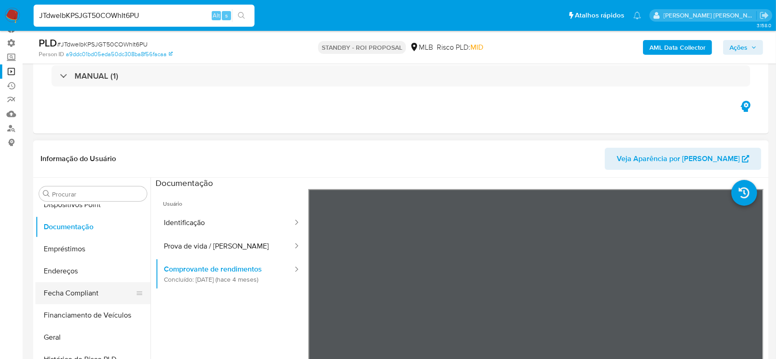
scroll to position [249, 0]
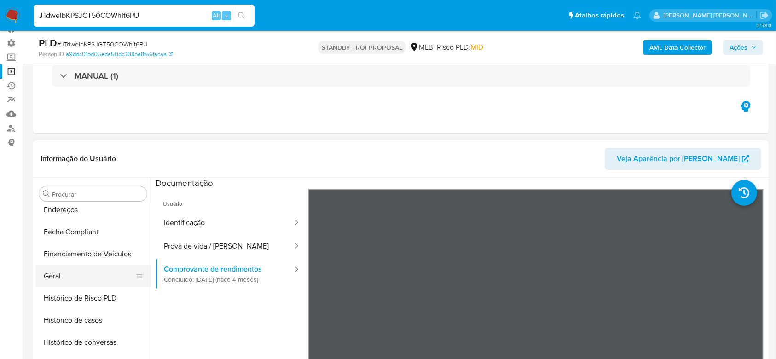
click at [71, 272] on button "Geral" at bounding box center [89, 276] width 108 height 22
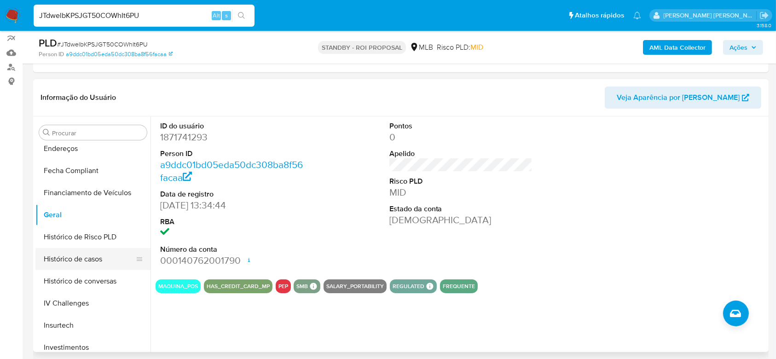
scroll to position [310, 0]
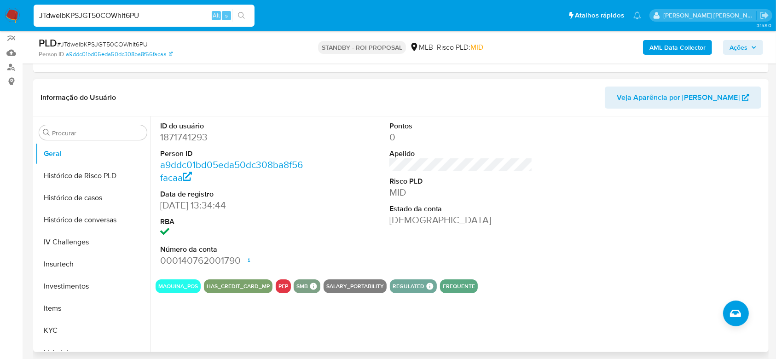
click at [280, 285] on button "PEP" at bounding box center [283, 286] width 10 height 4
click at [77, 193] on button "Histórico de casos" at bounding box center [89, 198] width 108 height 22
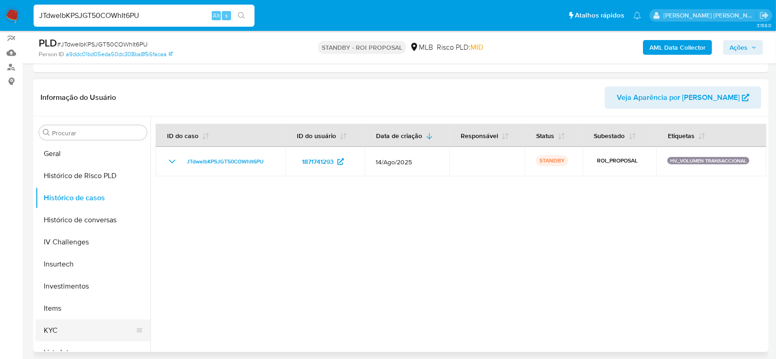
click at [80, 329] on button "KYC" at bounding box center [89, 330] width 108 height 22
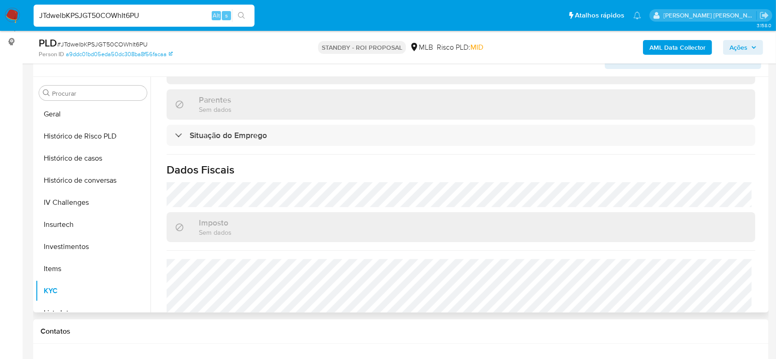
scroll to position [400, 0]
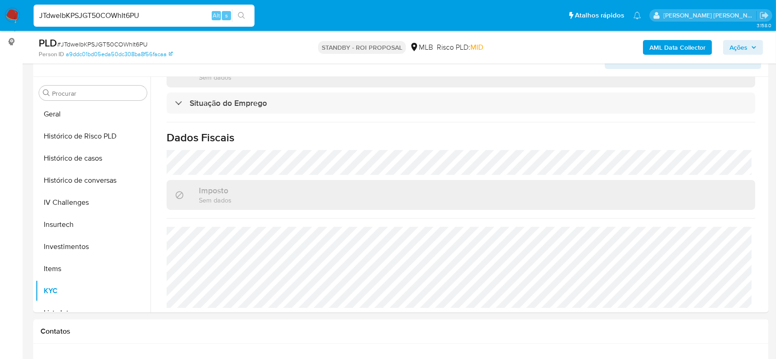
click at [116, 13] on input "JTdwelbKPSJGT50COWhIt6PU" at bounding box center [144, 16] width 221 height 12
paste input "XahYAPtjGSeuHYBTg1vo18dk"
type input "XahYAPtjGSeuHYBTg1vo18dk"
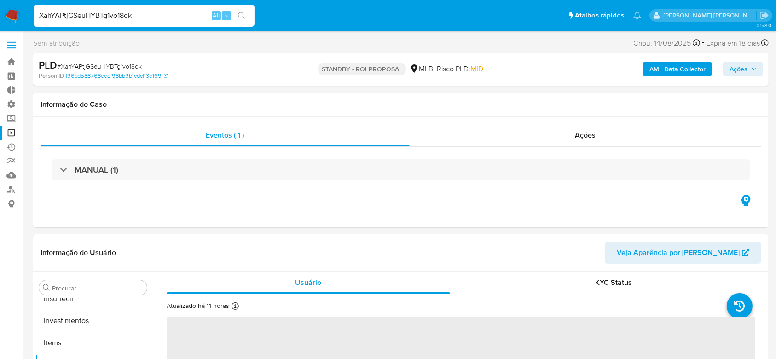
scroll to position [433, 0]
select select "10"
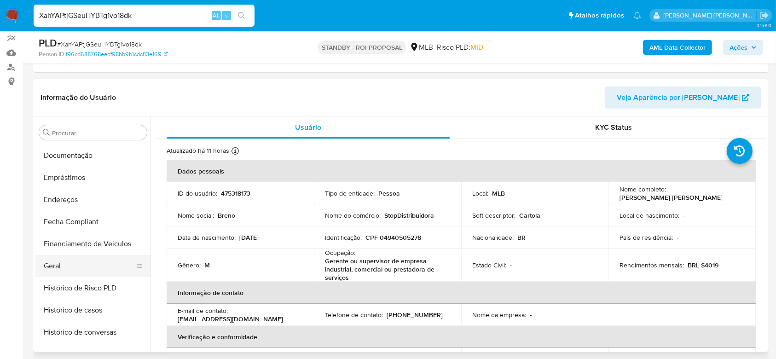
scroll to position [188, 0]
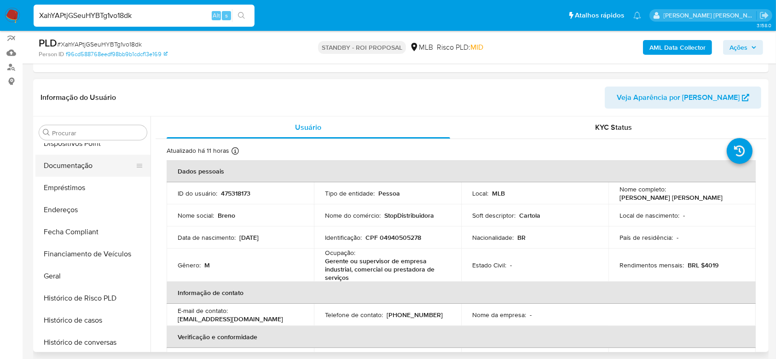
click at [79, 162] on button "Documentação" at bounding box center [89, 166] width 108 height 22
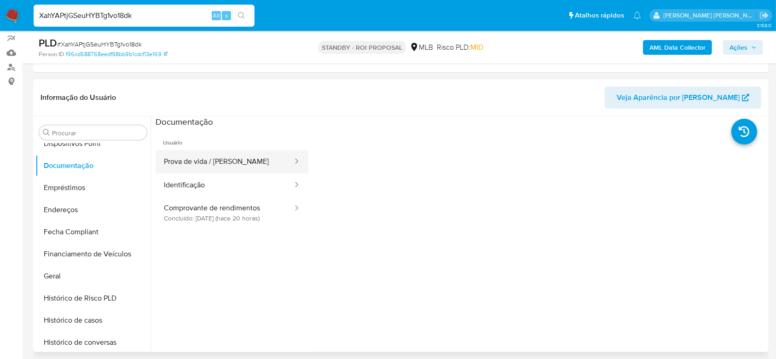
click at [224, 165] on button "Prova de vida / [PERSON_NAME]" at bounding box center [225, 161] width 138 height 23
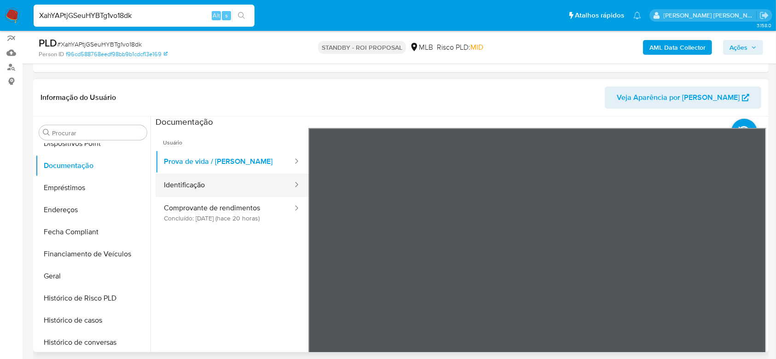
click at [234, 191] on button "Identificação" at bounding box center [225, 184] width 138 height 23
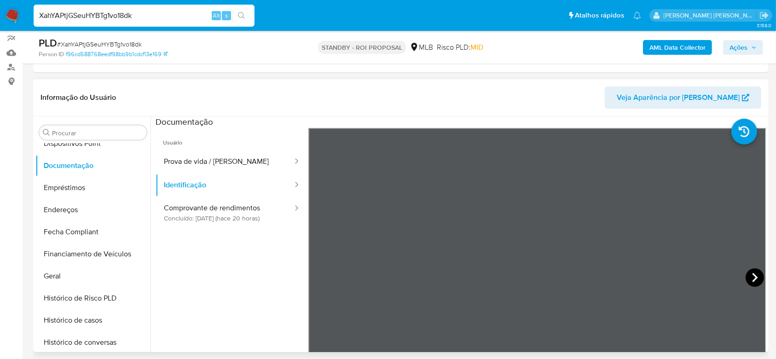
click at [755, 277] on icon at bounding box center [754, 277] width 18 height 18
click at [321, 276] on icon at bounding box center [320, 277] width 18 height 18
click at [186, 216] on button "Comprovante de rendimentos Concluído: 09/09/2025 (hace 20 horas)" at bounding box center [225, 212] width 138 height 31
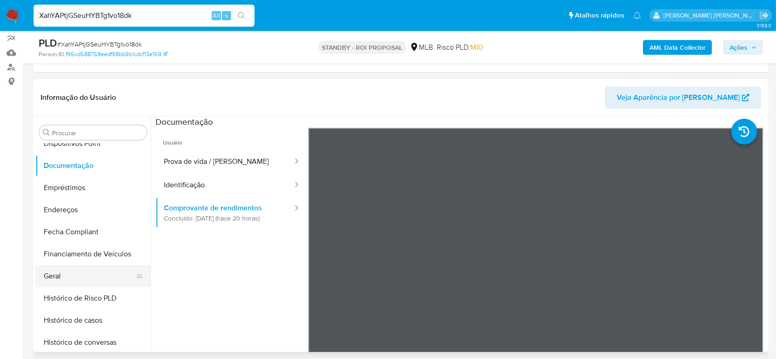
click at [71, 274] on button "Geral" at bounding box center [89, 276] width 108 height 22
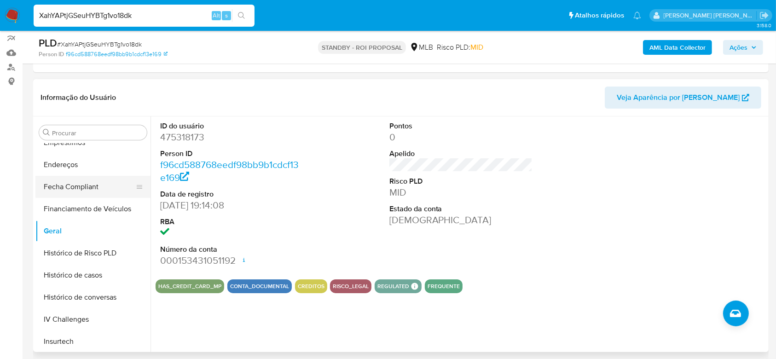
scroll to position [249, 0]
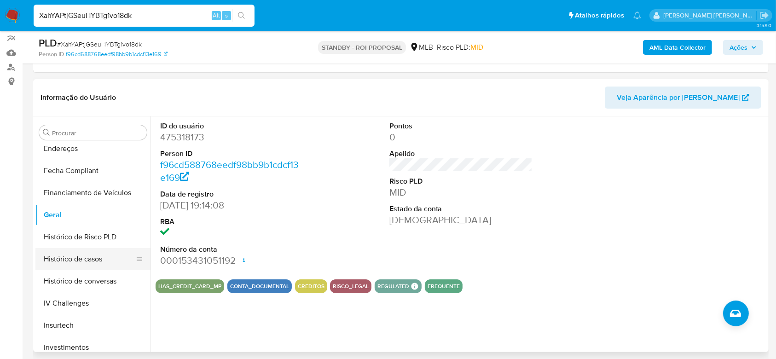
click at [87, 251] on button "Histórico de casos" at bounding box center [89, 259] width 108 height 22
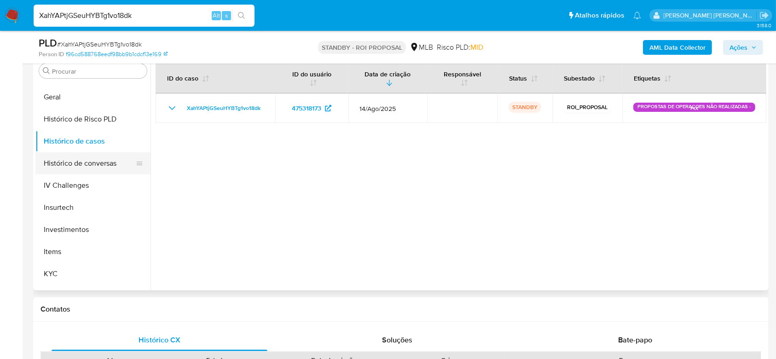
scroll to position [372, 0]
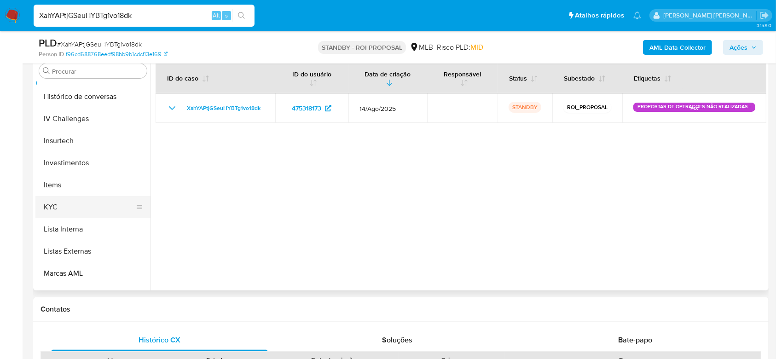
click at [72, 209] on button "KYC" at bounding box center [89, 207] width 108 height 22
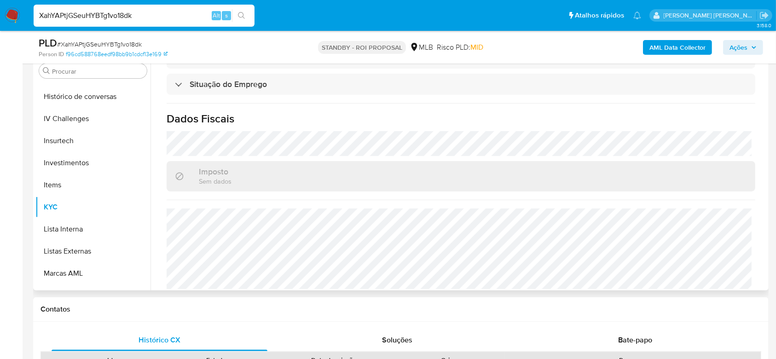
scroll to position [402, 0]
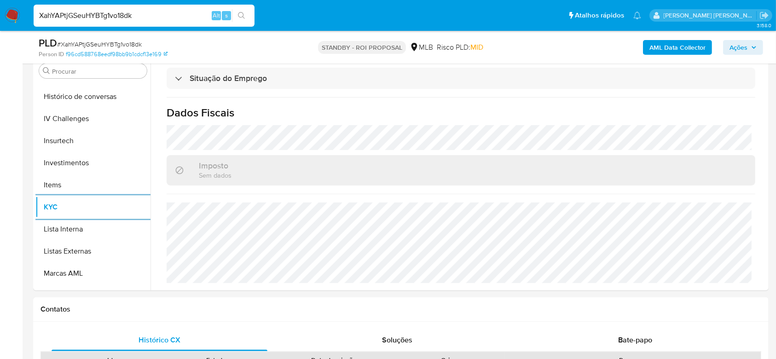
click at [96, 15] on input "XahYAPtjGSeuHYBTg1vo18dk" at bounding box center [144, 16] width 221 height 12
paste input "LA4YX1nMpzjNXEDCKYP7MYiQ"
type input "LA4YX1nMpzjNXEDCKYP7MYiQ"
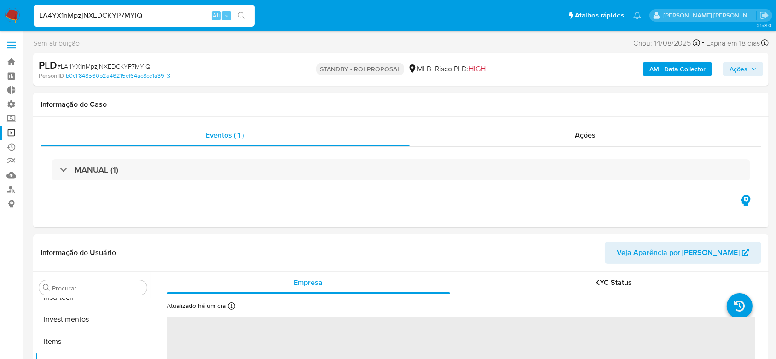
scroll to position [433, 0]
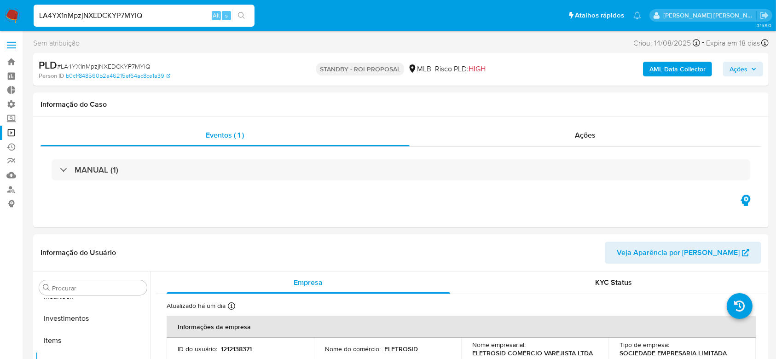
select select "10"
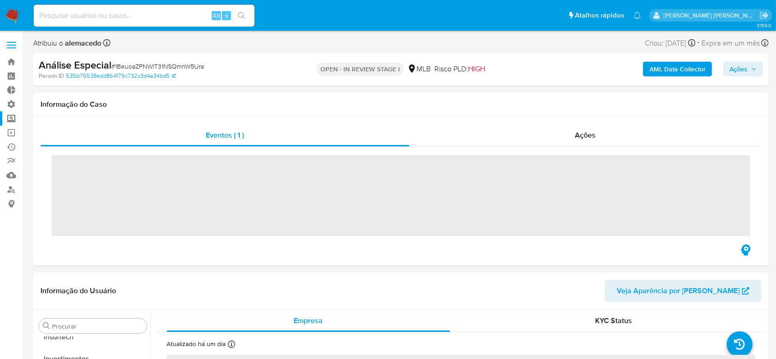
scroll to position [433, 0]
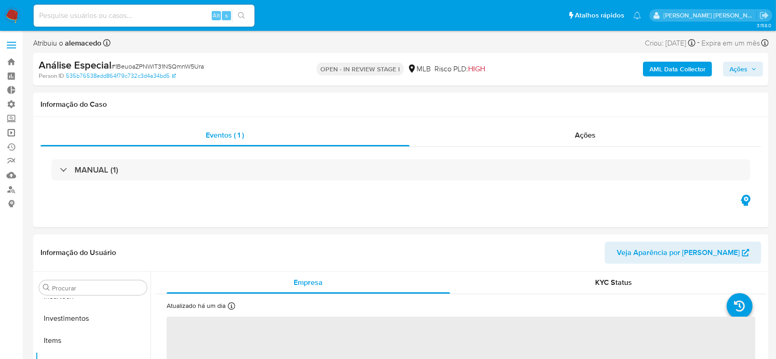
click at [12, 135] on link "Operações em massa" at bounding box center [55, 133] width 110 height 14
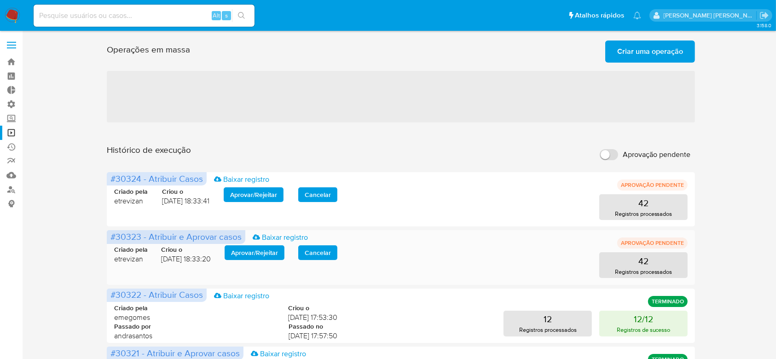
click at [259, 257] on span "Aprovar / Rejeitar" at bounding box center [254, 252] width 47 height 13
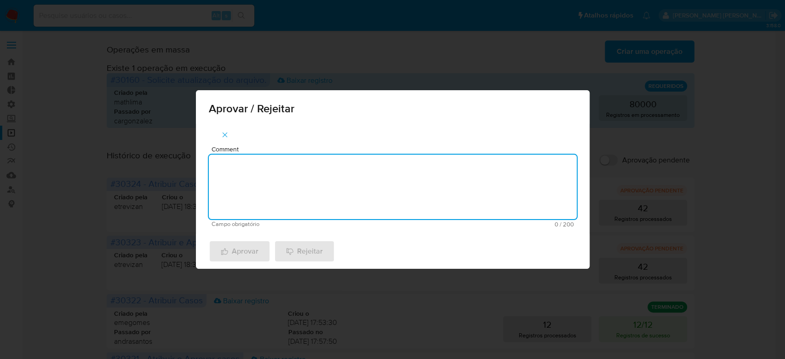
click at [275, 197] on textarea "Comment" at bounding box center [393, 187] width 368 height 64
drag, startPoint x: 268, startPoint y: 165, endPoint x: 188, endPoint y: 150, distance: 81.9
click at [188, 150] on div "Aprovar / Rejeitar Comment Para tratamento. Campo obrigatório 16 / 200 184 cara…" at bounding box center [392, 179] width 785 height 359
click at [250, 190] on textarea "Para tratamento." at bounding box center [393, 187] width 368 height 64
type textarea "Para tratamento."
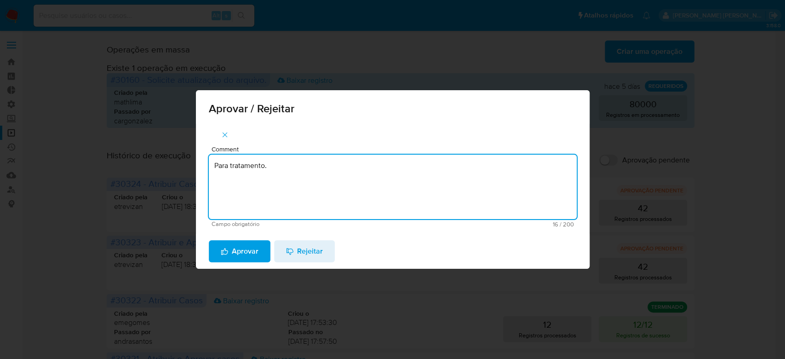
click at [249, 252] on span "Aprovar" at bounding box center [240, 251] width 38 height 20
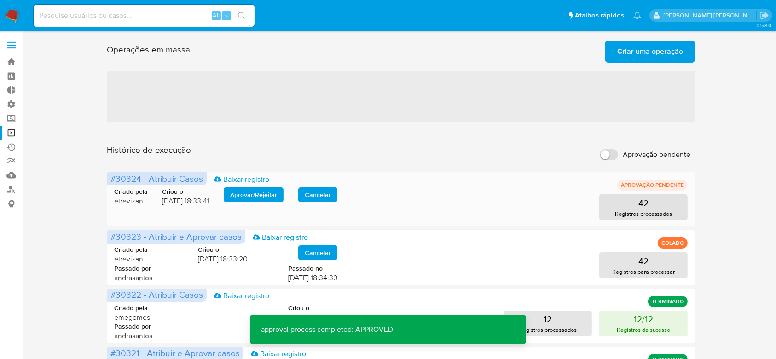
click at [251, 188] on span "Aprovar / Rejeitar" at bounding box center [253, 194] width 47 height 13
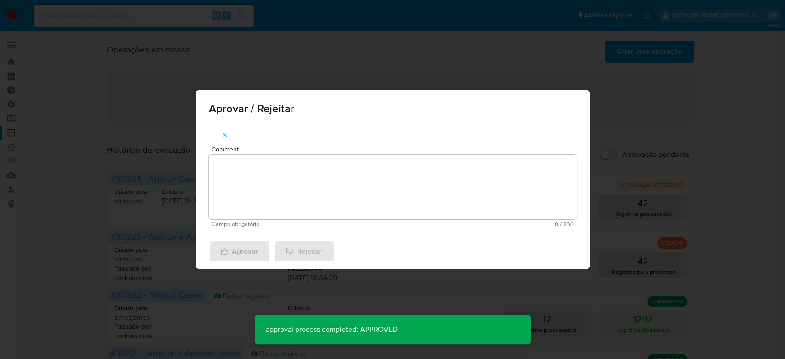
click at [243, 199] on textarea "Comment" at bounding box center [393, 187] width 368 height 64
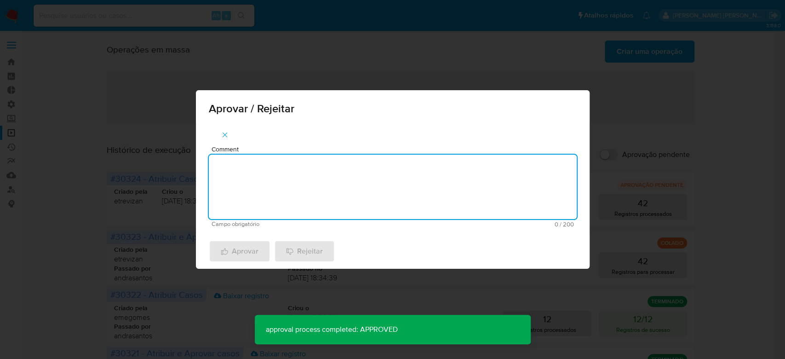
paste textarea "Para tratamento."
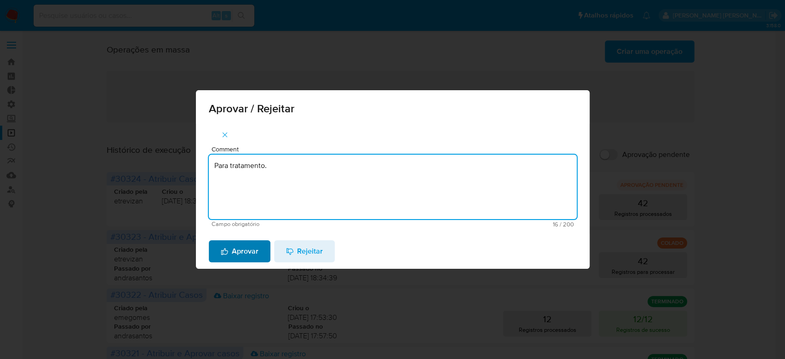
type textarea "Para tratamento."
click at [224, 246] on span "Aprovar" at bounding box center [240, 251] width 38 height 20
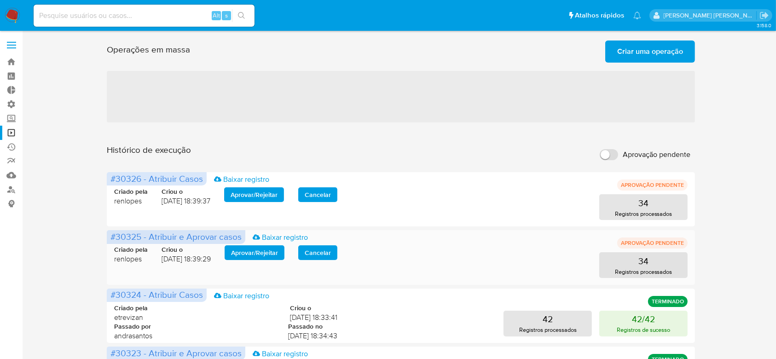
click at [248, 254] on span "Aprovar / Rejeitar" at bounding box center [254, 252] width 47 height 13
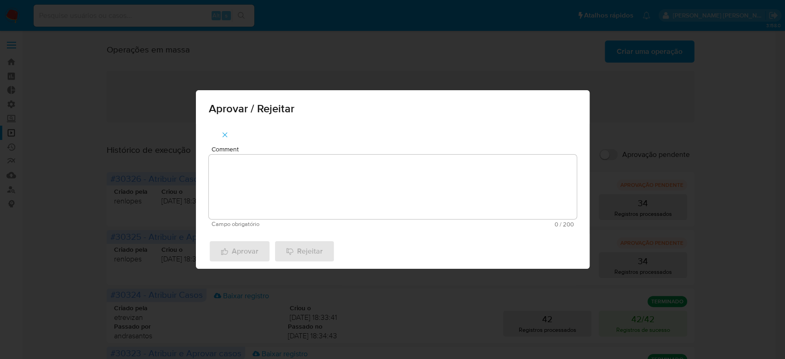
click at [263, 192] on textarea "Comment" at bounding box center [393, 187] width 368 height 64
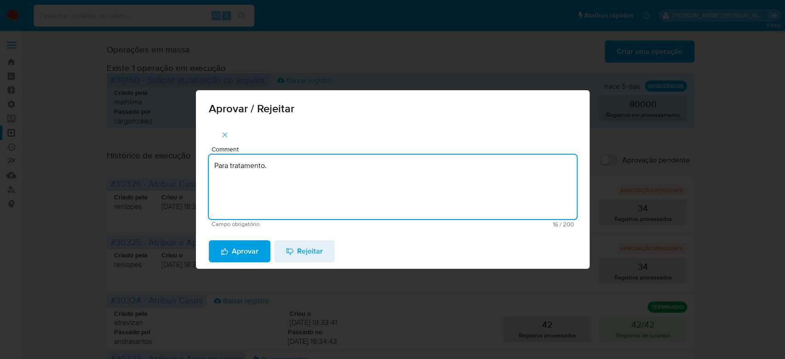
drag, startPoint x: 270, startPoint y: 165, endPoint x: 170, endPoint y: 164, distance: 100.3
click at [170, 164] on div "Aprovar / Rejeitar Comment Para tratamento. Campo obrigatório 16 / 200 184 cara…" at bounding box center [392, 179] width 785 height 359
click at [254, 195] on textarea "Para tratamento." at bounding box center [393, 187] width 368 height 64
type textarea "Para tratamento."
click at [251, 256] on span "Aprovar" at bounding box center [240, 251] width 38 height 20
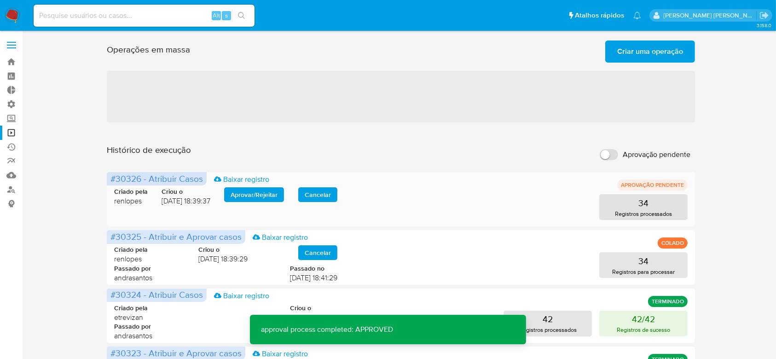
click at [245, 198] on span "Aprovar / Rejeitar" at bounding box center [254, 194] width 47 height 13
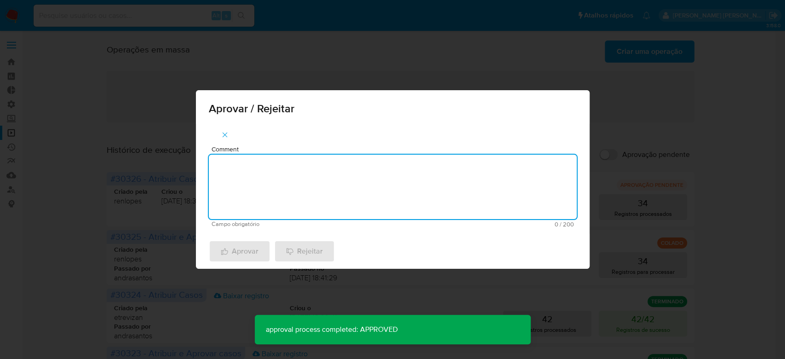
click at [242, 213] on textarea "Comment" at bounding box center [393, 187] width 368 height 64
paste textarea "Para tratamento."
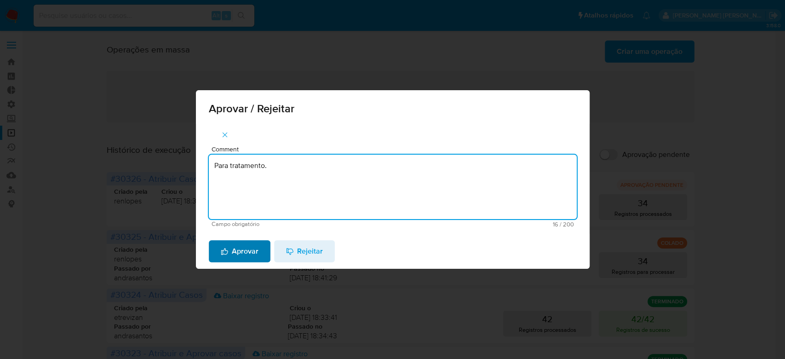
type textarea "Para tratamento."
click at [239, 241] on span "Aprovar" at bounding box center [240, 251] width 38 height 20
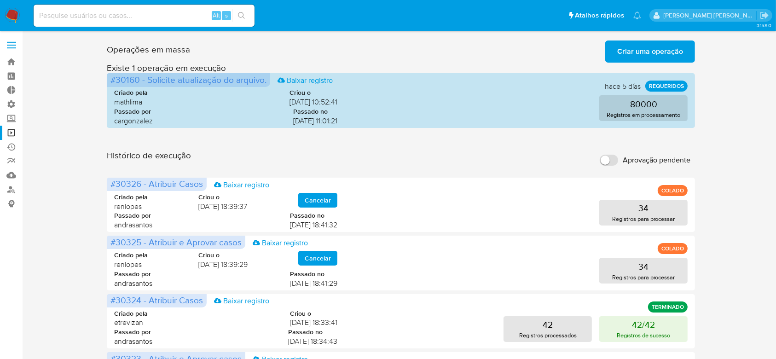
click at [88, 15] on input at bounding box center [144, 16] width 221 height 12
paste input "SFPT54R3bMvX7eMrwEDJxi7Z"
type input "SFPT54R3bMvX7eMrwEDJxi7Z"
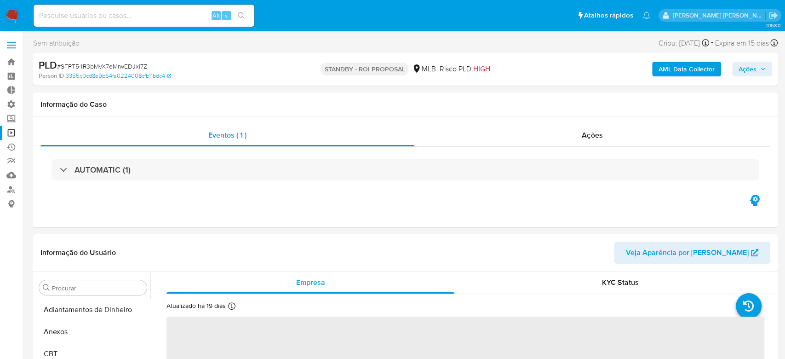
select select "10"
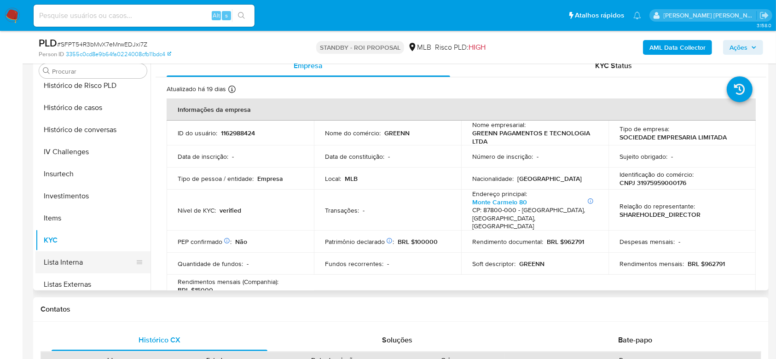
scroll to position [188, 0]
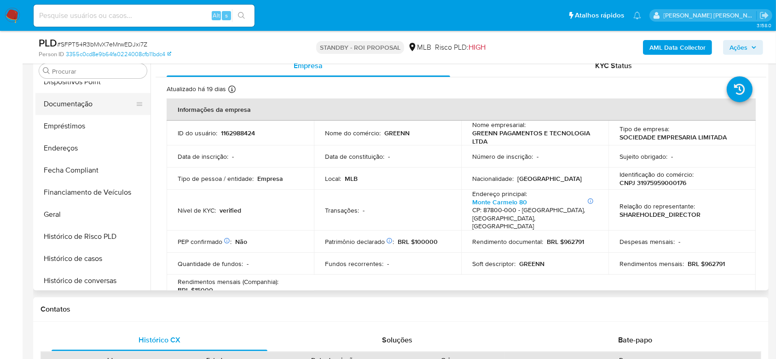
click at [75, 99] on button "Documentação" at bounding box center [89, 104] width 108 height 22
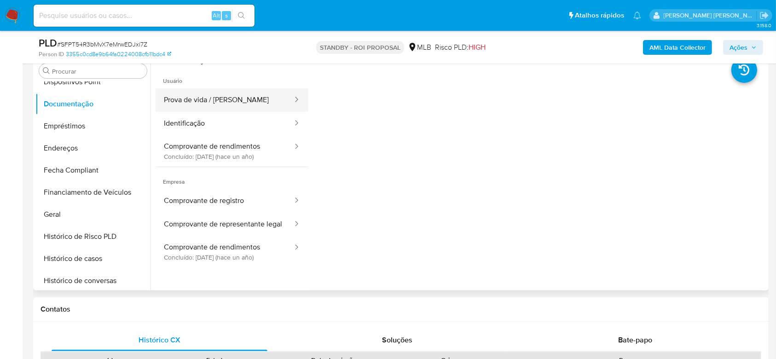
click at [225, 102] on button "Prova de vida / [PERSON_NAME]" at bounding box center [225, 99] width 138 height 23
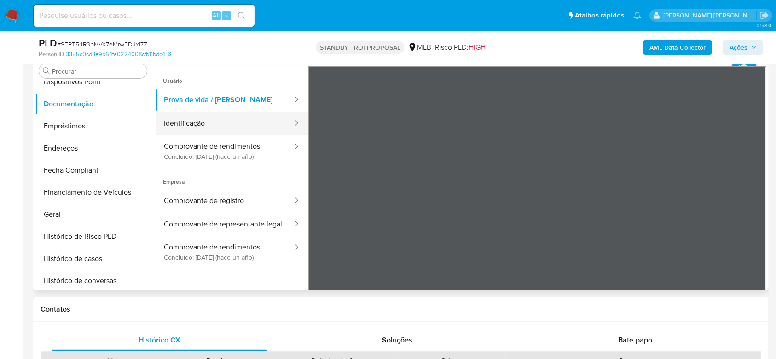
click at [216, 127] on button "Identificação" at bounding box center [225, 123] width 138 height 23
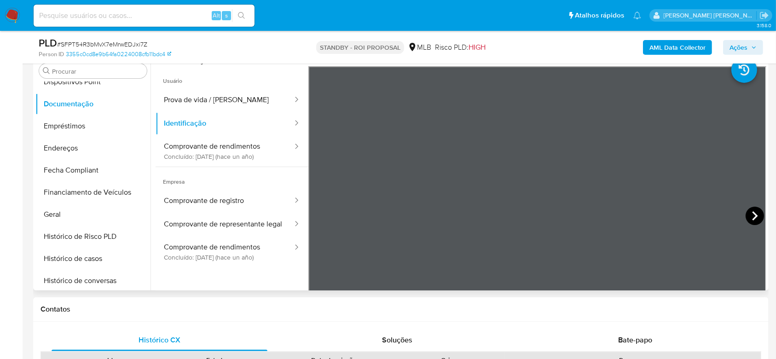
click at [752, 219] on icon at bounding box center [755, 215] width 6 height 9
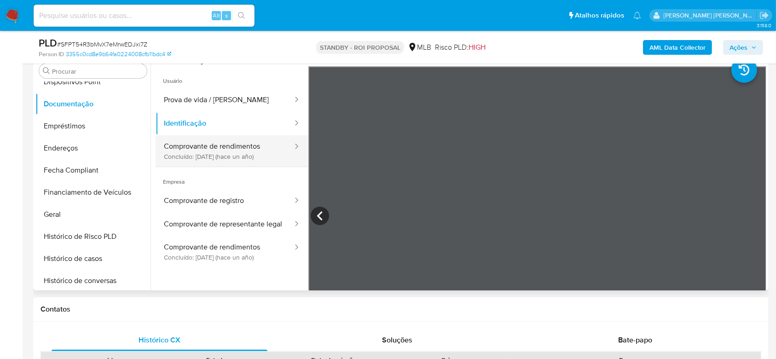
click at [219, 155] on button "Comprovante de rendimentos Concluído: 10/07/2024 (hace un año)" at bounding box center [225, 150] width 138 height 31
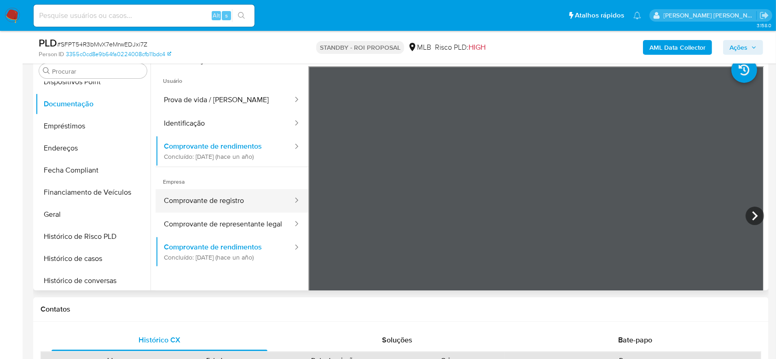
click at [220, 200] on button "Comprovante de registro" at bounding box center [225, 200] width 138 height 23
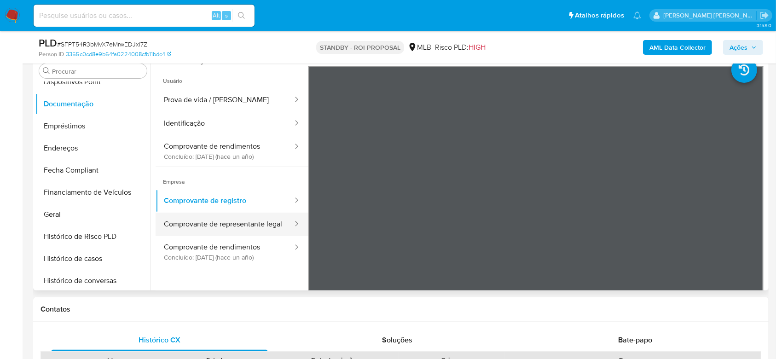
click at [241, 223] on button "Comprovante de representante legal" at bounding box center [225, 224] width 138 height 23
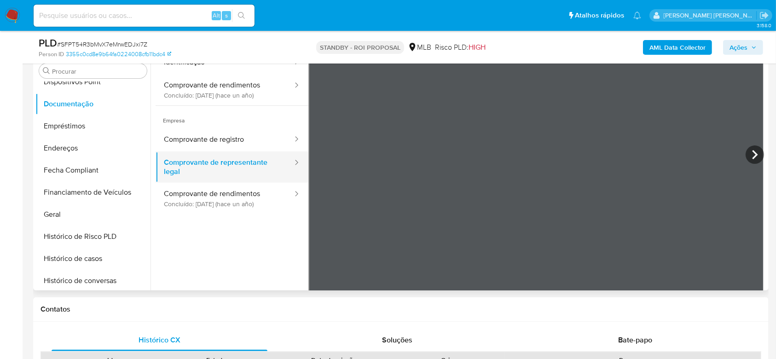
scroll to position [80, 0]
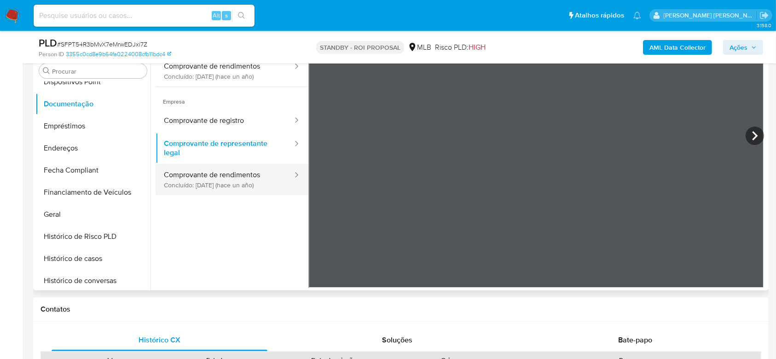
click at [237, 185] on button "Comprovante de rendimentos Concluído: 10/07/2024 (hace un año)" at bounding box center [225, 179] width 138 height 31
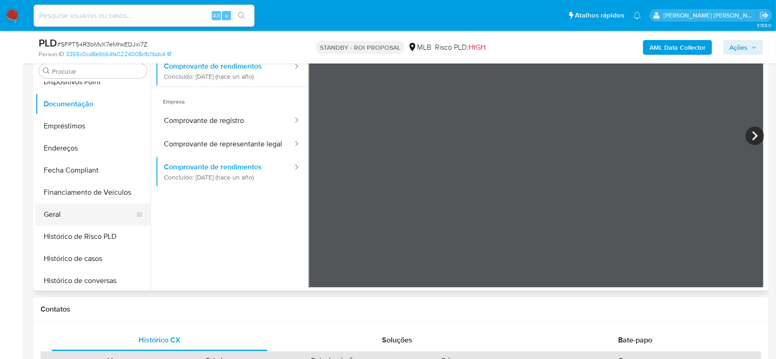
click at [58, 211] on button "Geral" at bounding box center [89, 214] width 108 height 22
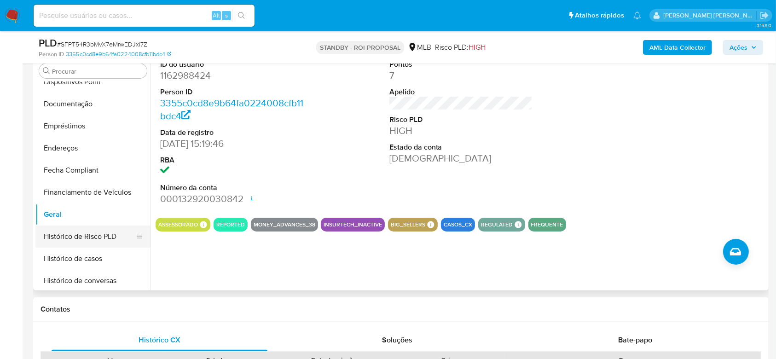
scroll to position [249, 0]
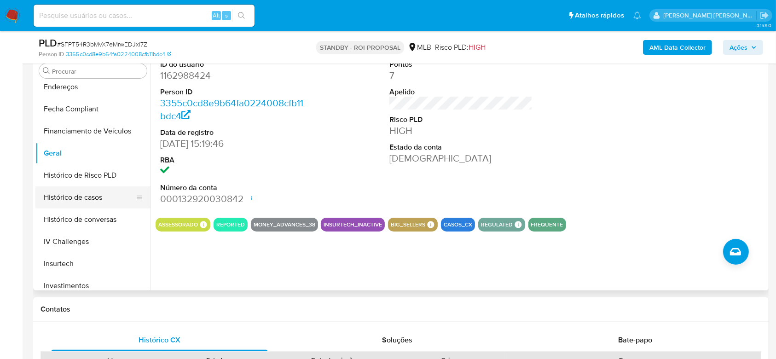
click at [63, 192] on button "Histórico de casos" at bounding box center [89, 197] width 108 height 22
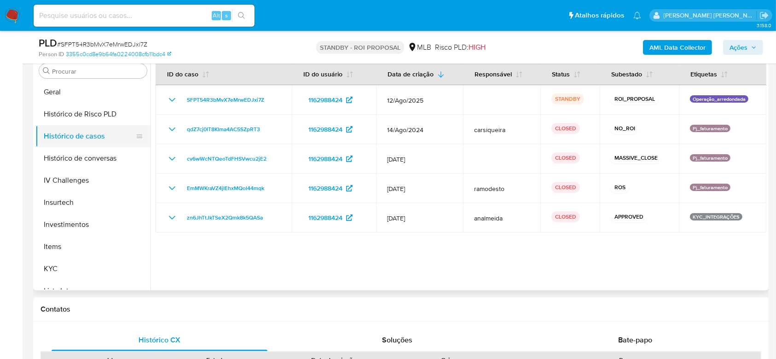
scroll to position [372, 0]
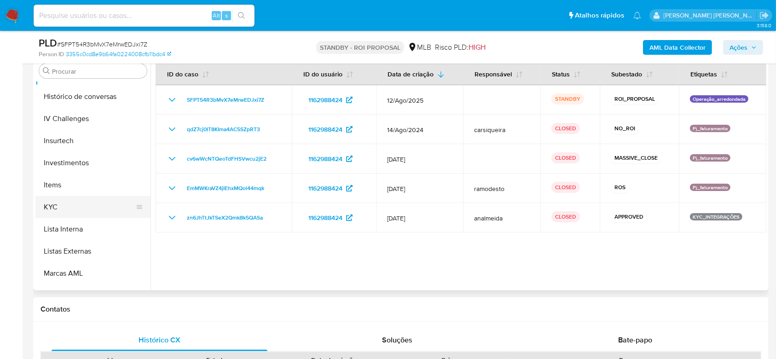
click at [73, 205] on button "KYC" at bounding box center [89, 207] width 108 height 22
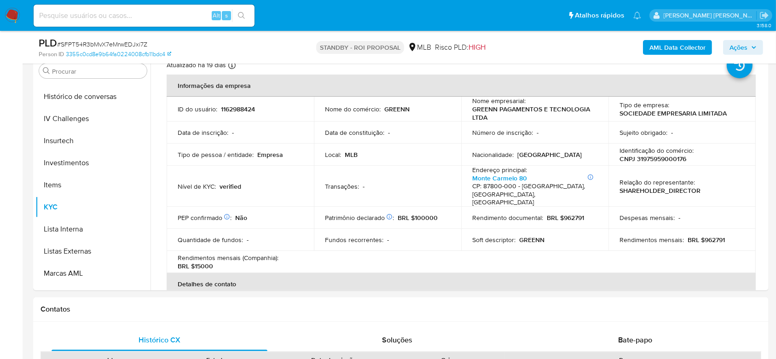
scroll to position [0, 0]
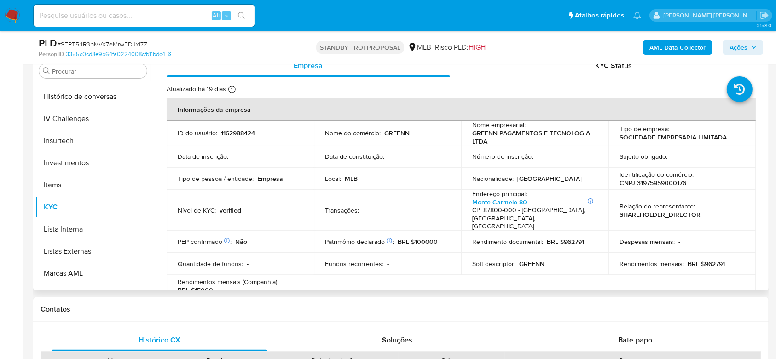
click at [646, 180] on p "CNPJ 31975959000176" at bounding box center [652, 183] width 67 height 8
copy p "31975959000176"
click at [550, 199] on p "Informações Adicionais: Casa Monte Carmelo 80 CP: 87800-000 - Rondon, Paraná, B…" at bounding box center [532, 214] width 121 height 33
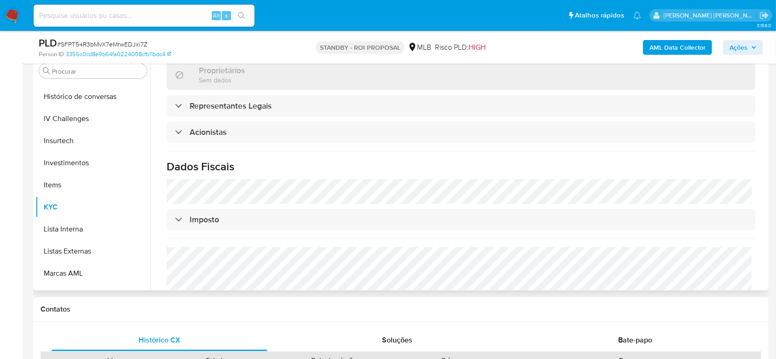
scroll to position [490, 0]
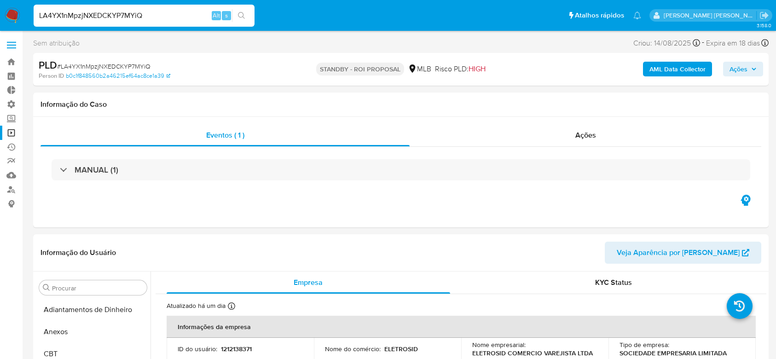
select select "10"
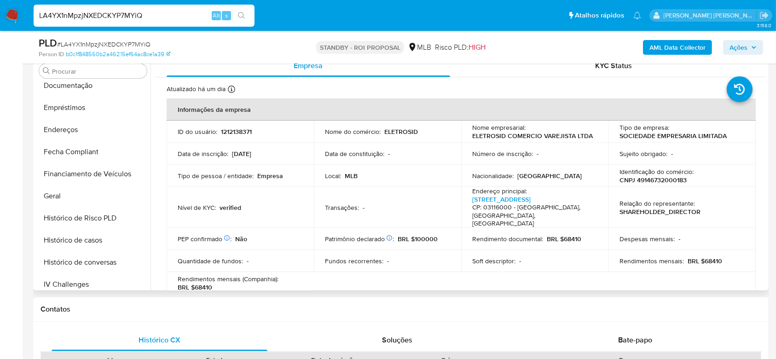
scroll to position [188, 0]
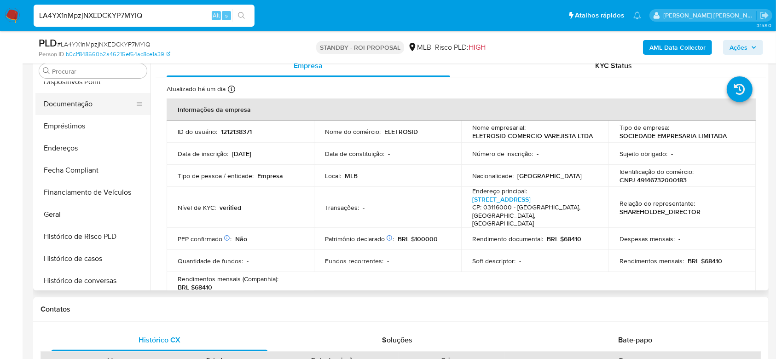
click at [83, 104] on button "Documentação" at bounding box center [89, 104] width 108 height 22
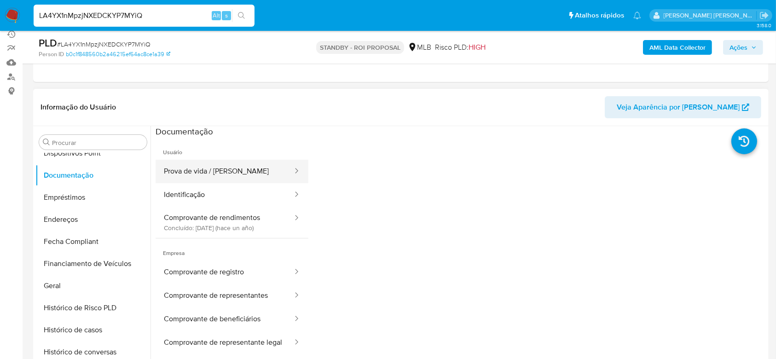
scroll to position [184, 0]
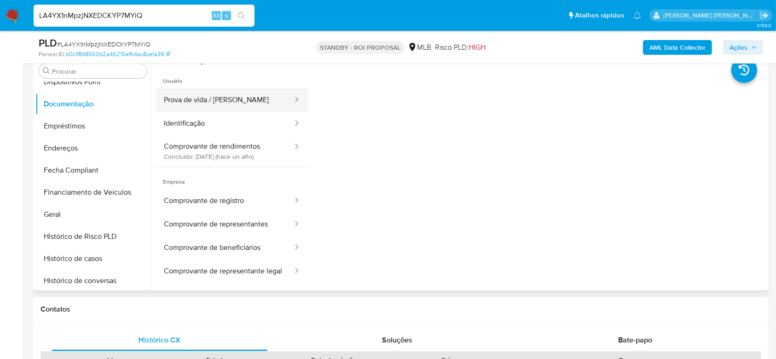
click at [228, 94] on button "Prova de vida / [PERSON_NAME]" at bounding box center [225, 99] width 138 height 23
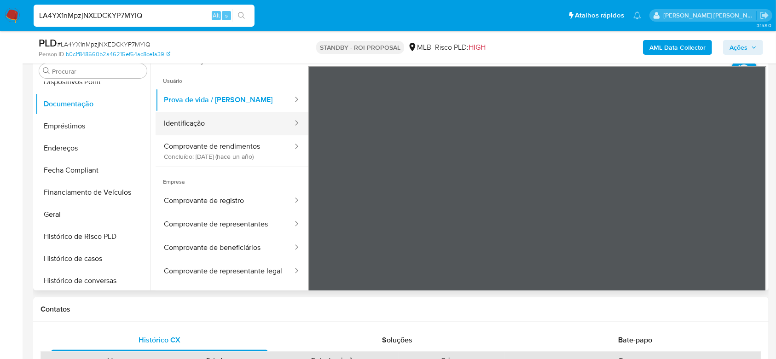
click at [219, 125] on button "Identificação" at bounding box center [225, 123] width 138 height 23
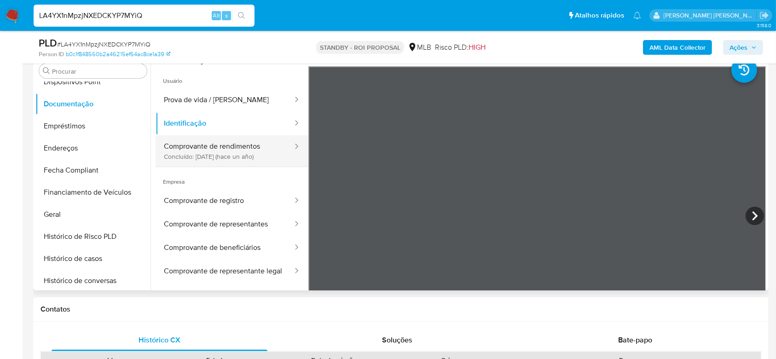
click at [212, 145] on button "Comprovante de rendimentos Concluído: [DATE] (hace un año)" at bounding box center [225, 150] width 138 height 31
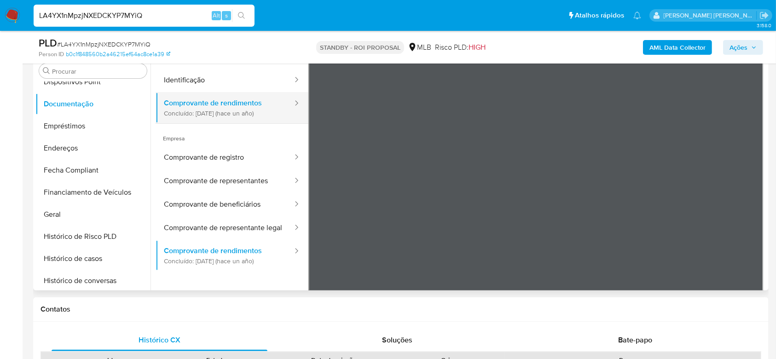
scroll to position [61, 0]
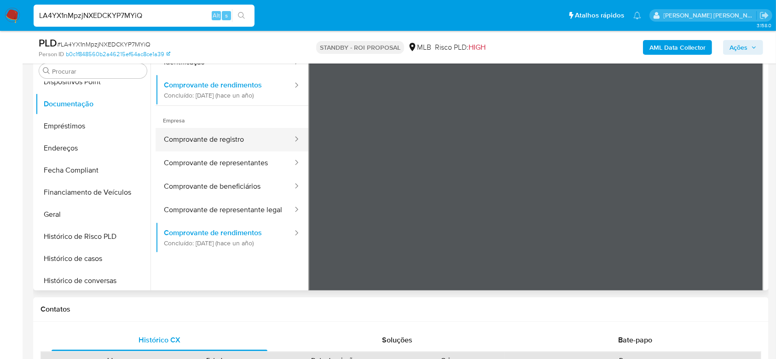
click at [236, 141] on button "Comprovante de registro" at bounding box center [225, 139] width 138 height 23
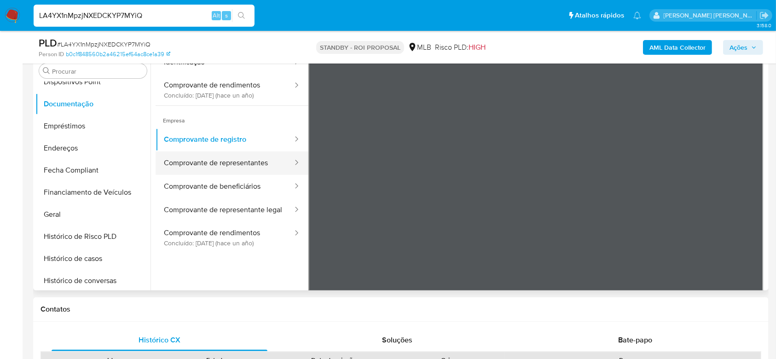
click at [231, 164] on button "Comprovante de representantes" at bounding box center [225, 162] width 138 height 23
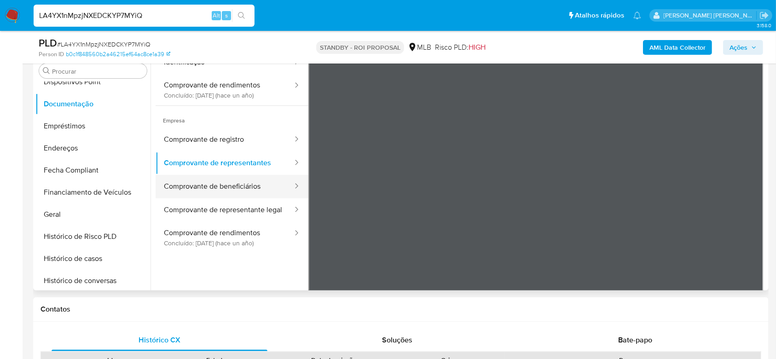
click at [240, 187] on button "Comprovante de beneficiários" at bounding box center [225, 186] width 138 height 23
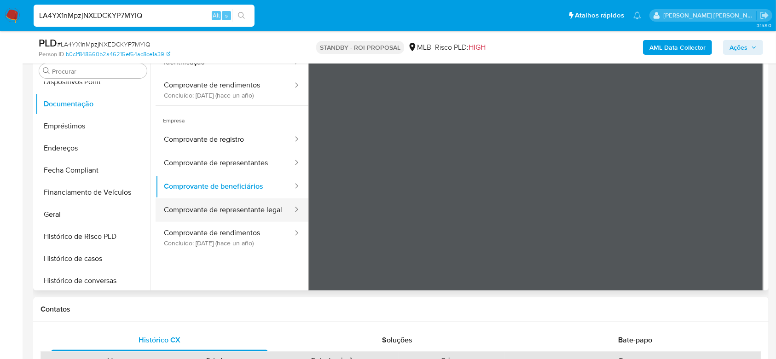
click at [239, 208] on button "Comprovante de representante legal" at bounding box center [225, 209] width 138 height 23
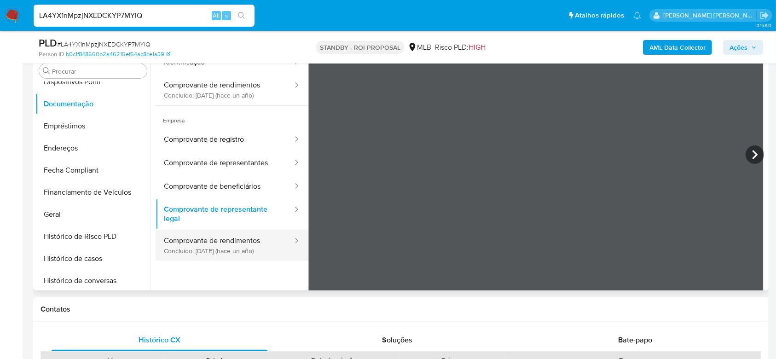
click at [245, 235] on button "Comprovante de rendimentos Concluído: [DATE] (hace un año)" at bounding box center [225, 245] width 138 height 31
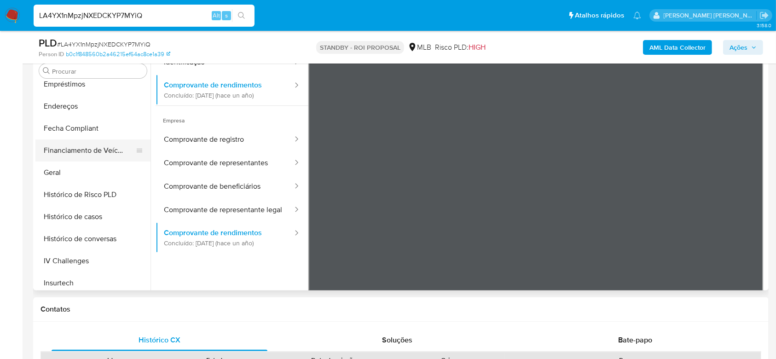
scroll to position [249, 0]
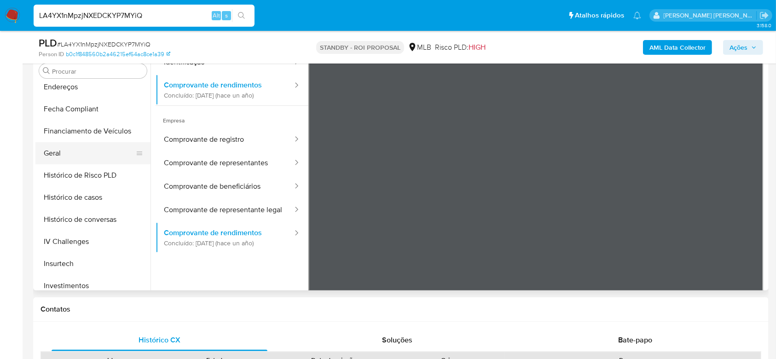
click at [85, 152] on button "Geral" at bounding box center [89, 153] width 108 height 22
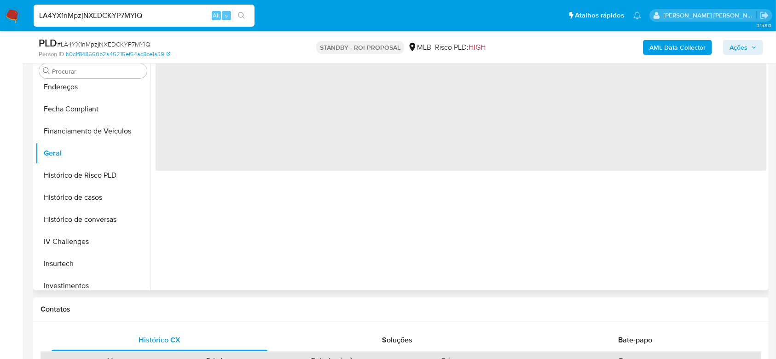
scroll to position [0, 0]
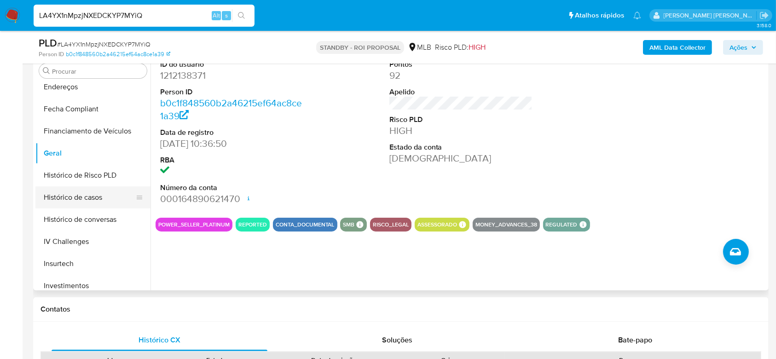
click at [76, 203] on button "Histórico de casos" at bounding box center [89, 197] width 108 height 22
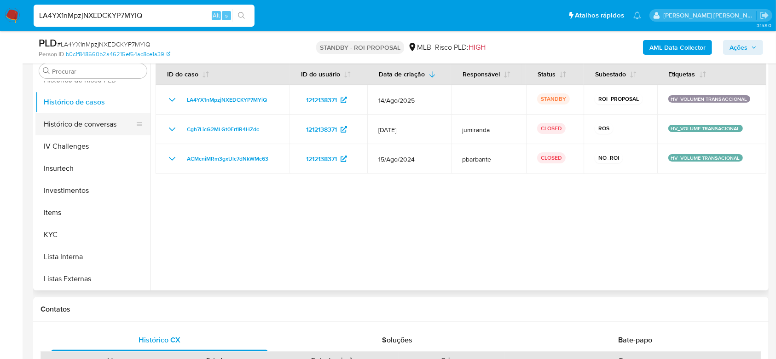
scroll to position [372, 0]
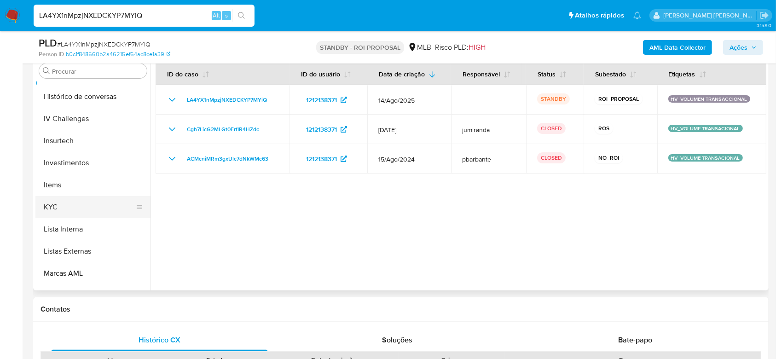
click at [69, 205] on button "KYC" at bounding box center [89, 207] width 108 height 22
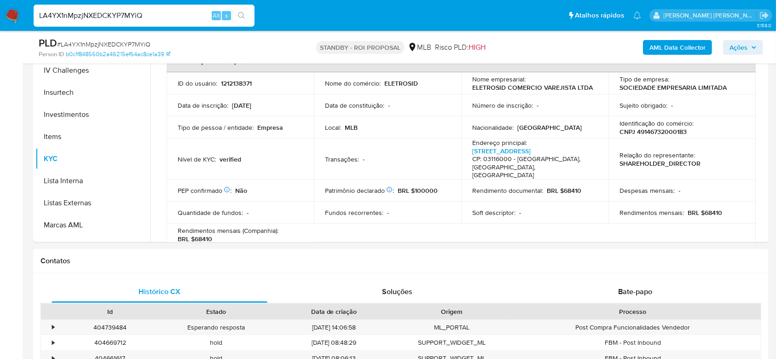
scroll to position [203, 0]
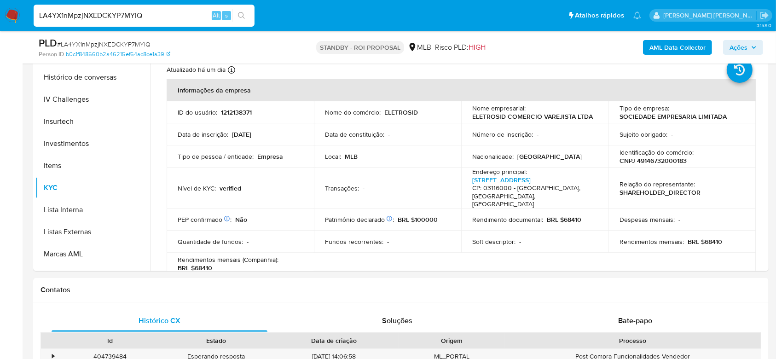
click at [645, 156] on p "CNPJ 49146732000183" at bounding box center [652, 160] width 67 height 8
copy p "49146732000183"
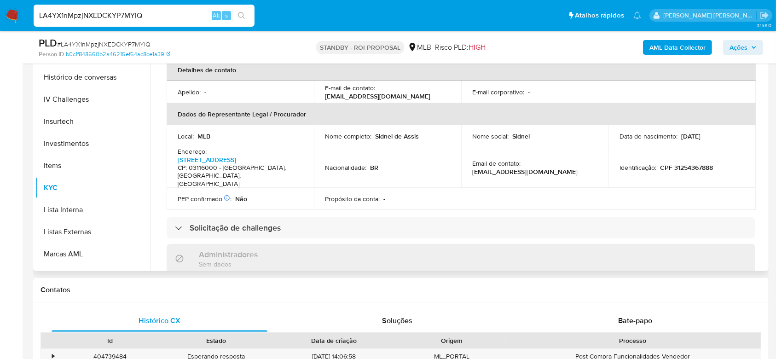
scroll to position [183, 0]
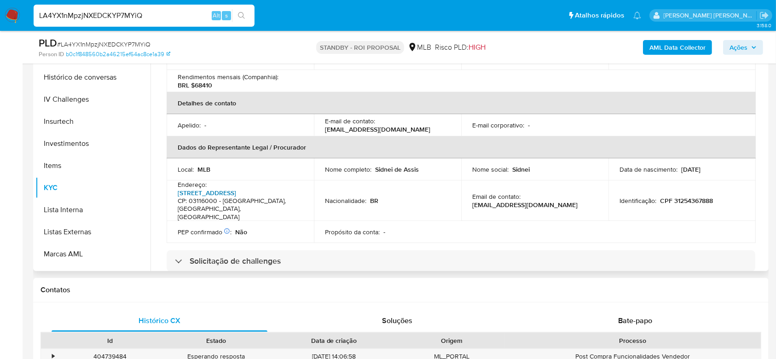
click at [213, 188] on link "[STREET_ADDRESS]" at bounding box center [207, 192] width 58 height 9
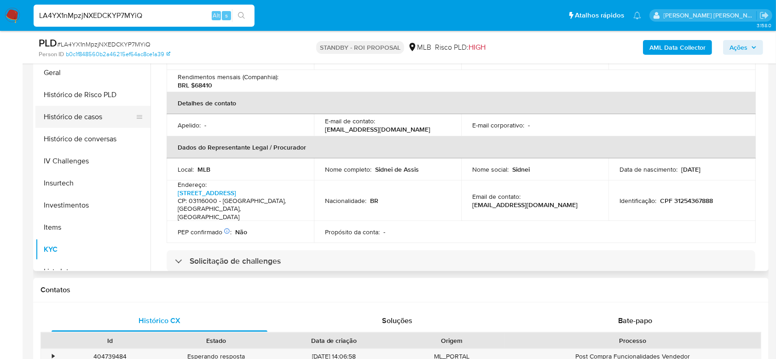
click at [87, 117] on button "Histórico de casos" at bounding box center [89, 117] width 108 height 22
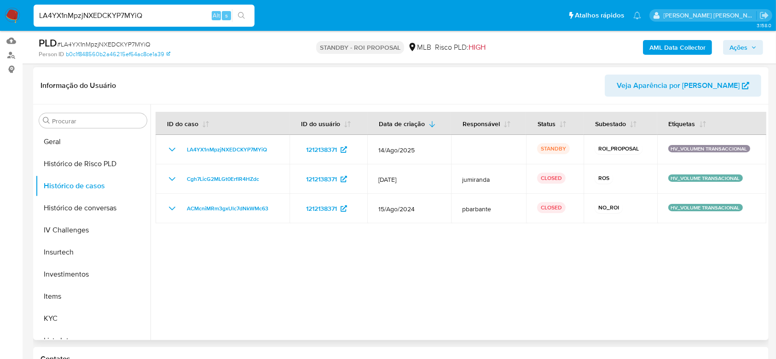
scroll to position [203, 0]
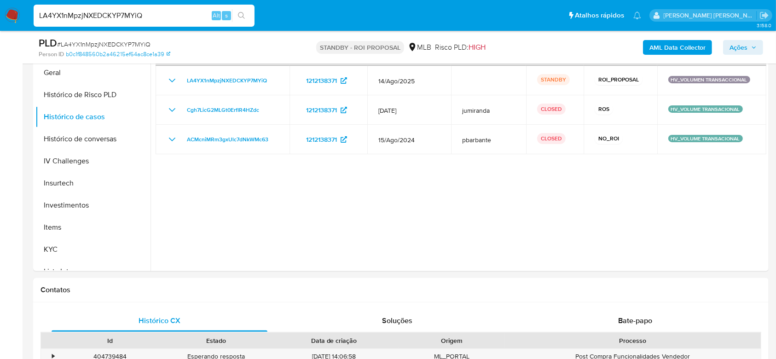
click at [123, 13] on input "LA4YX1nMpzjNXEDCKYP7MYiQ" at bounding box center [144, 16] width 221 height 12
paste input "WWJ6I8lWfAzeCipCG7iDnGpj"
type input "WWJ6I8lWfAzeCipCG7iDnGpj"
click at [242, 20] on button "search-icon" at bounding box center [241, 15] width 19 height 13
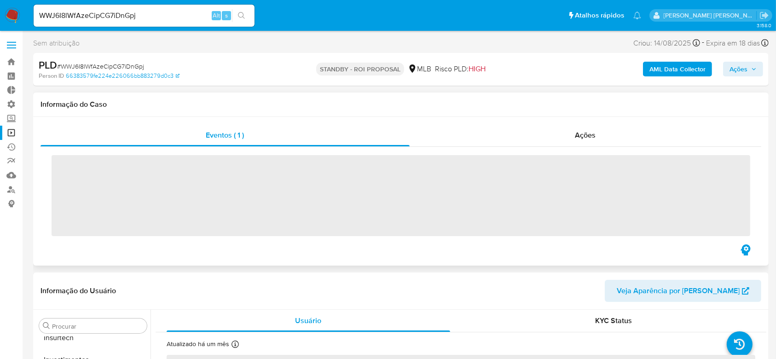
scroll to position [433, 0]
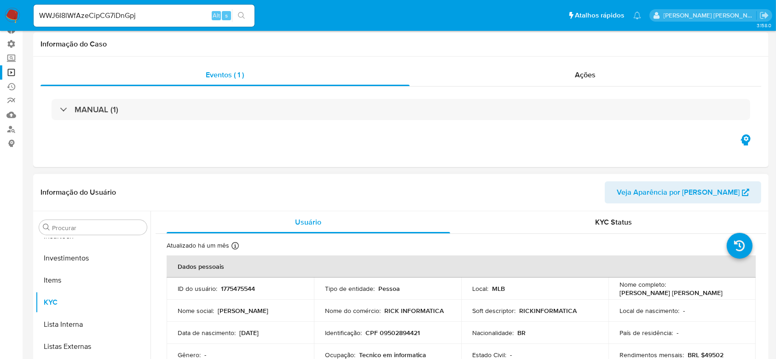
select select "10"
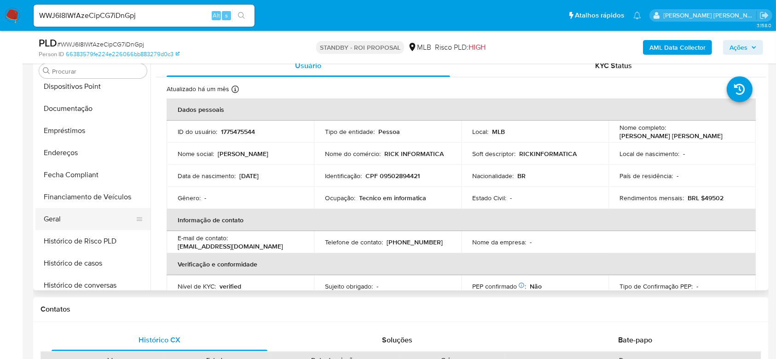
scroll to position [126, 0]
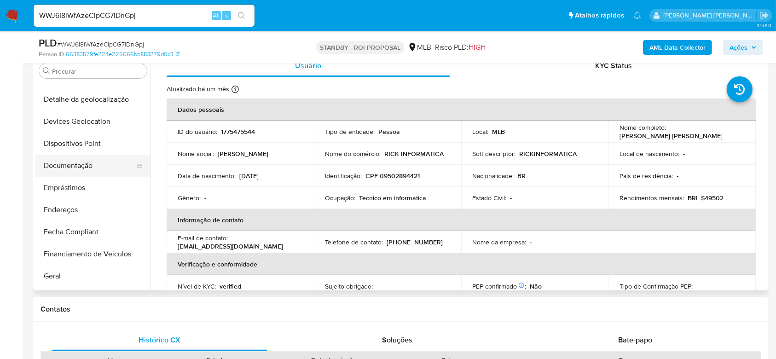
click at [93, 166] on button "Documentação" at bounding box center [89, 166] width 108 height 22
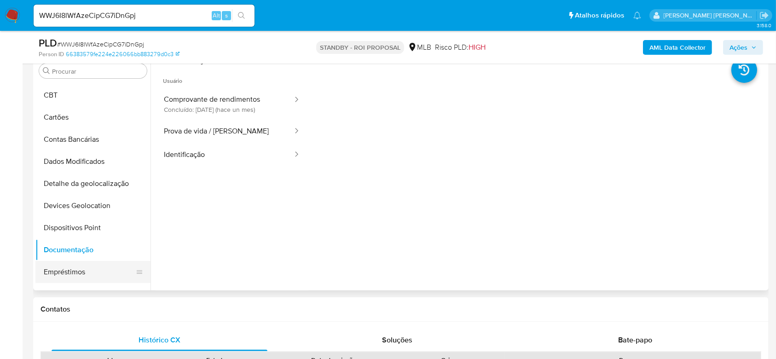
scroll to position [61, 0]
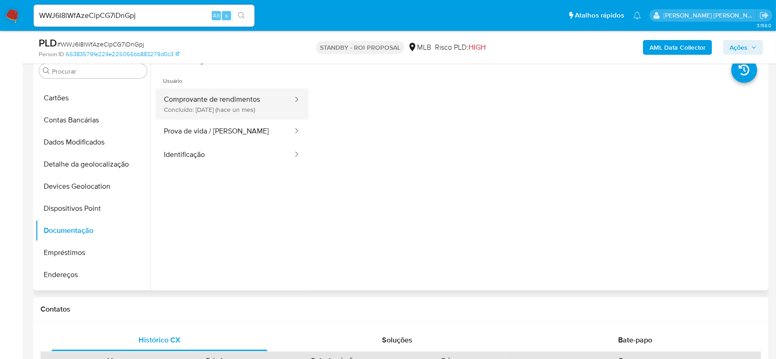
click at [219, 106] on button "Comprovante de rendimentos Concluído: [DATE] (hace un mes)" at bounding box center [225, 103] width 138 height 31
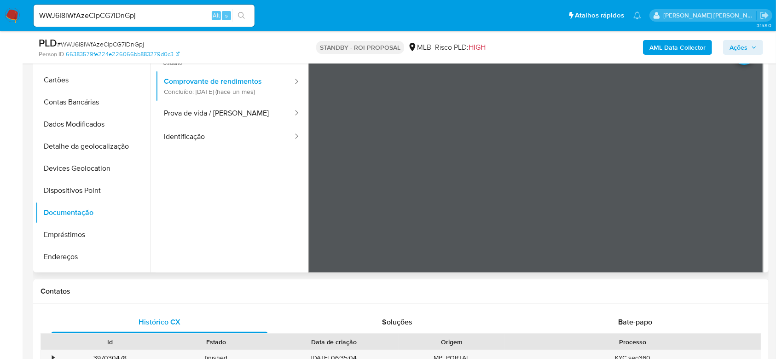
scroll to position [184, 0]
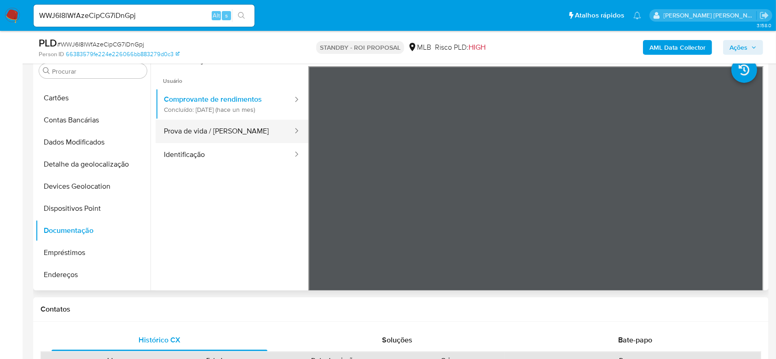
click at [216, 139] on button "Prova de vida / [PERSON_NAME]" at bounding box center [225, 131] width 138 height 23
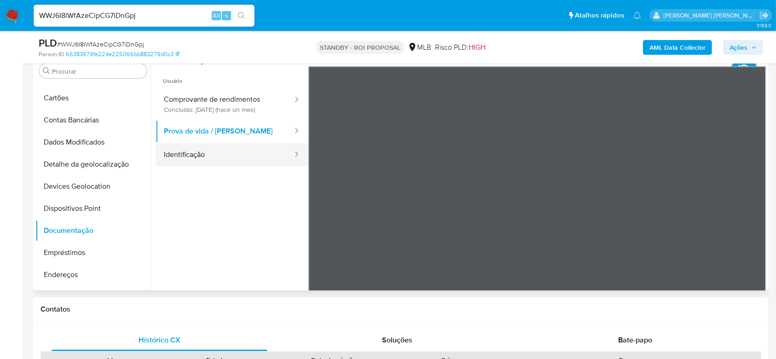
click at [186, 164] on button "Identificação" at bounding box center [225, 154] width 138 height 23
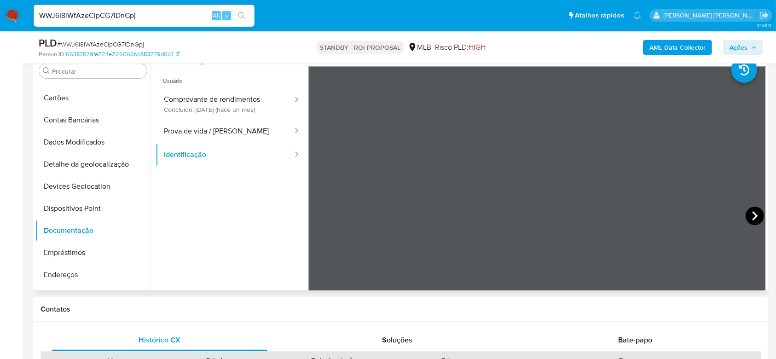
click at [752, 217] on icon at bounding box center [755, 215] width 6 height 9
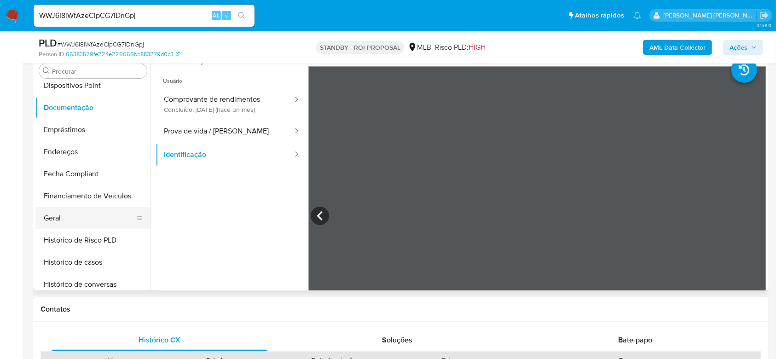
click at [69, 219] on button "Geral" at bounding box center [89, 218] width 108 height 22
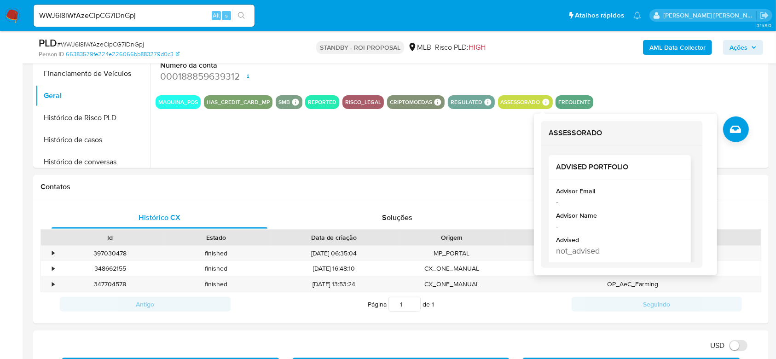
scroll to position [0, 0]
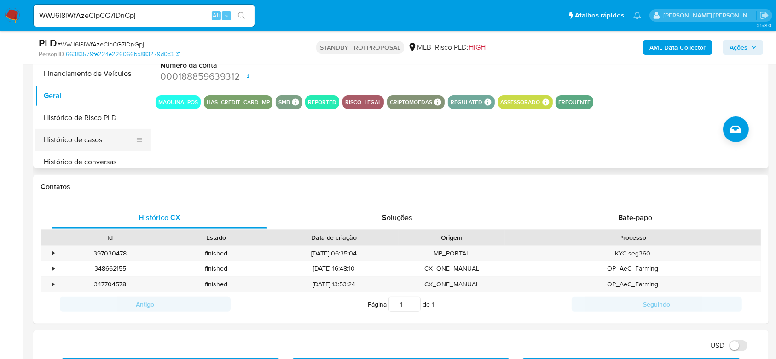
click at [63, 137] on button "Histórico de casos" at bounding box center [89, 140] width 108 height 22
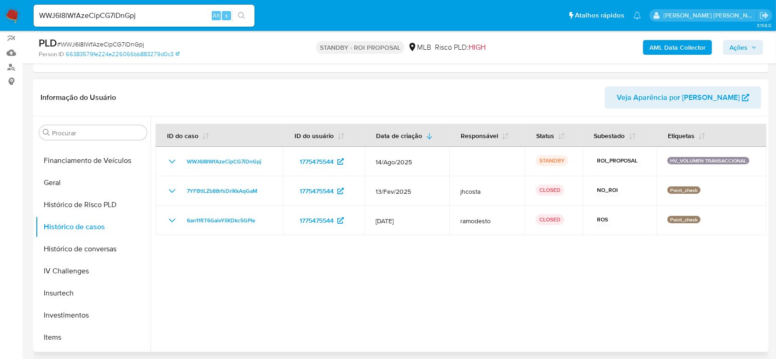
scroll to position [306, 0]
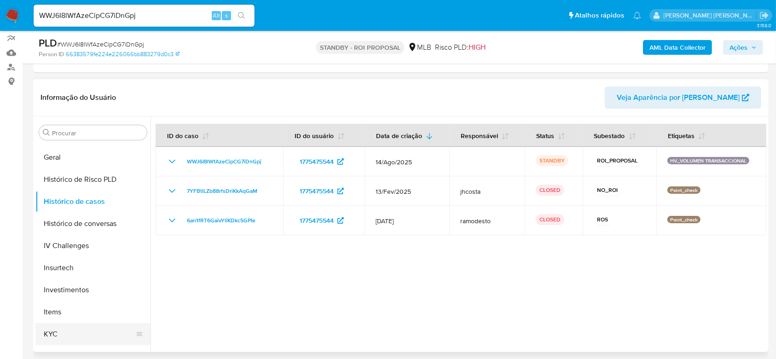
click at [59, 330] on button "KYC" at bounding box center [89, 334] width 108 height 22
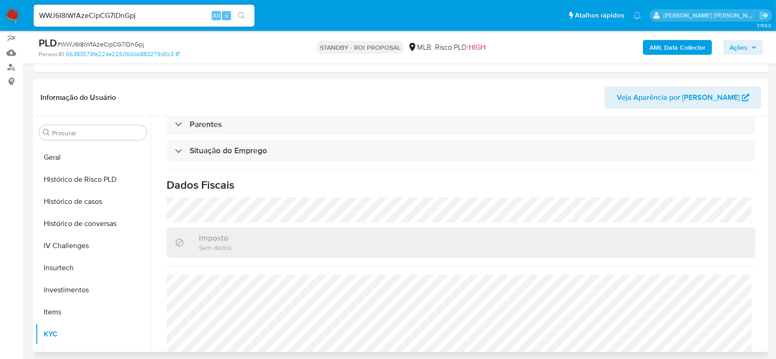
scroll to position [391, 0]
